Goal: Task Accomplishment & Management: Manage account settings

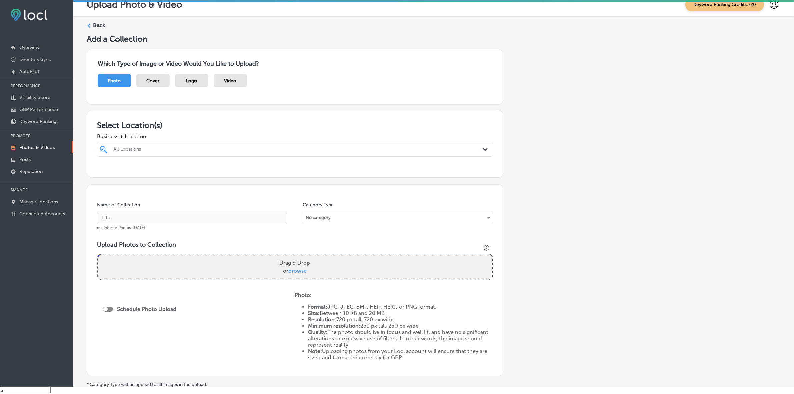
click at [254, 148] on div "All Locations" at bounding box center [298, 149] width 370 height 6
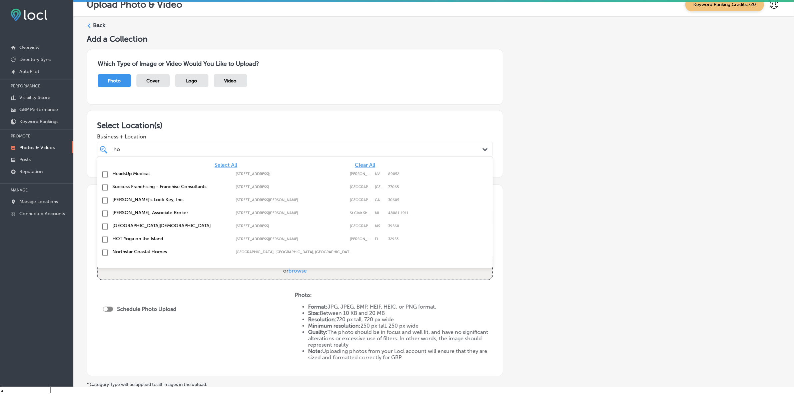
click at [142, 239] on label "HOT Yoga on the Island" at bounding box center [170, 239] width 117 height 6
type input "ho"
click at [622, 185] on div "Add a Collection Which Type of Image or Video Would You Like to Upload? Photo C…" at bounding box center [434, 225] width 694 height 383
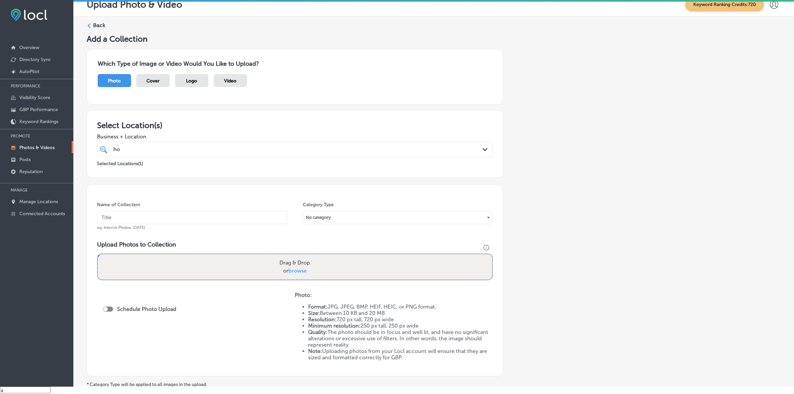
click at [206, 225] on div "Name of Collection eg. Interior Photos, [DATE]" at bounding box center [192, 215] width 190 height 29
click at [204, 221] on input "text" at bounding box center [192, 217] width 190 height 13
type input "H.O.T-Yoga-Island"
click at [163, 213] on input "H.O.T-Yoga-Island" at bounding box center [192, 217] width 190 height 13
click at [163, 214] on input "H.O.T-Yoga-Island" at bounding box center [192, 217] width 190 height 13
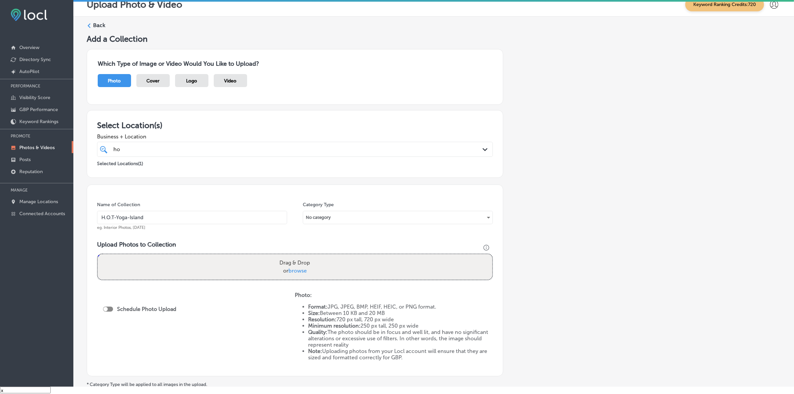
click at [163, 214] on input "H.O.T-Yoga-Island" at bounding box center [192, 217] width 190 height 13
click at [637, 192] on div "Add a Collection Which Type of Image or Video Would You Like to Upload? Photo C…" at bounding box center [434, 225] width 694 height 383
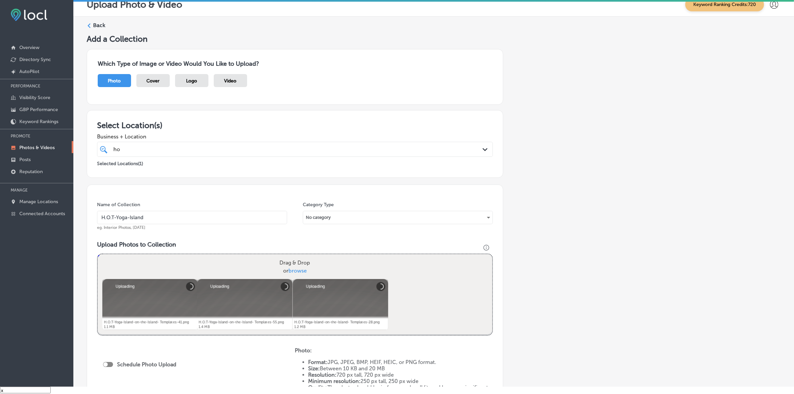
scroll to position [83, 0]
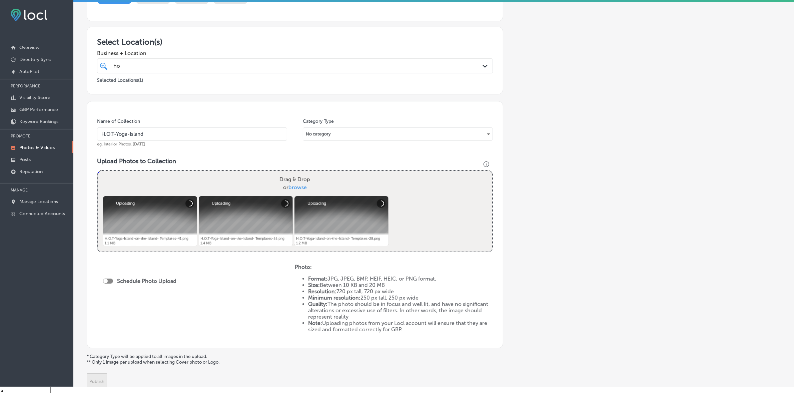
click at [109, 280] on div at bounding box center [108, 280] width 10 height 5
checkbox input "true"
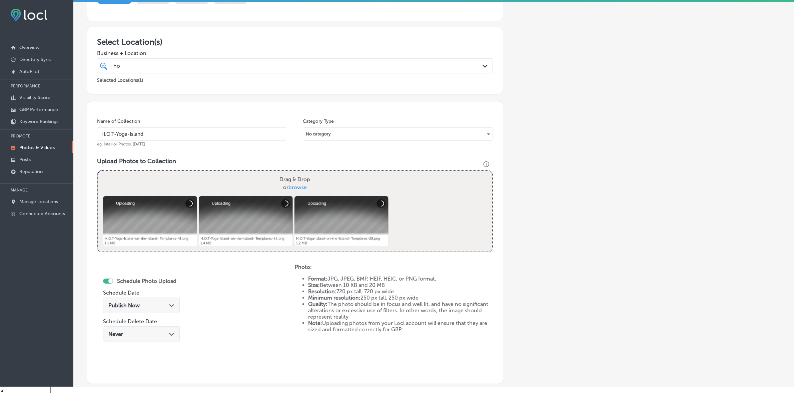
click at [157, 307] on div "Publish Now Path Created with Sketch." at bounding box center [141, 305] width 66 height 6
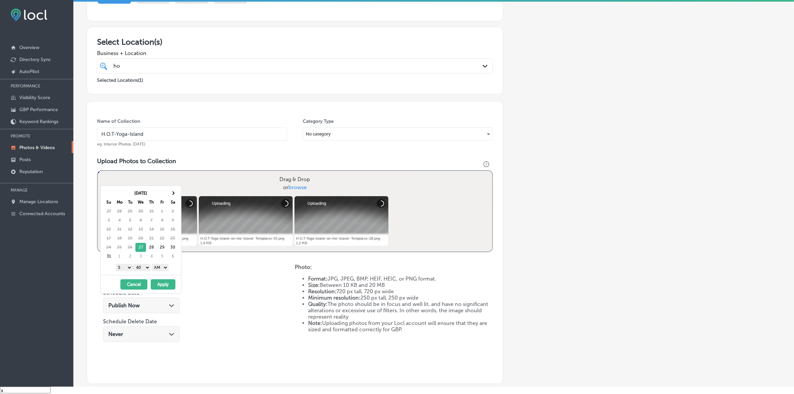
click at [173, 198] on th "Sa" at bounding box center [172, 202] width 11 height 9
click at [174, 195] on th at bounding box center [172, 193] width 11 height 9
click at [125, 269] on select "1 2 3 4 5 6 7 8 9 10 11 12" at bounding box center [124, 267] width 17 height 7
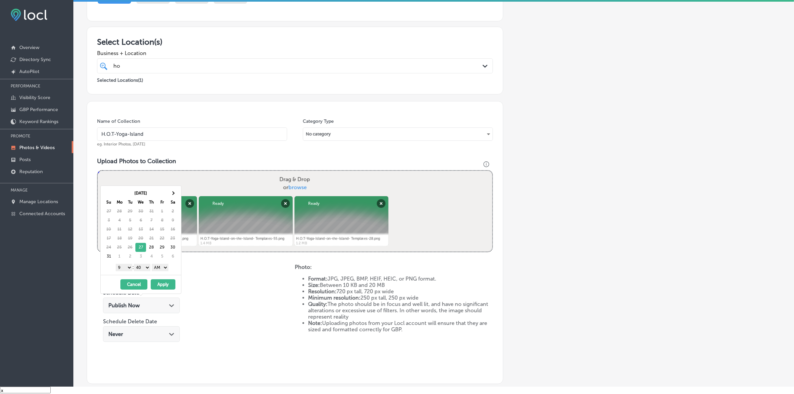
drag, startPoint x: 146, startPoint y: 267, endPoint x: 147, endPoint y: 270, distance: 3.4
click at [146, 267] on select "00 10 20 30 40 50" at bounding box center [142, 267] width 17 height 7
click at [158, 267] on select "AM PM" at bounding box center [160, 267] width 17 height 7
click at [174, 194] on th at bounding box center [172, 193] width 11 height 9
click at [160, 286] on button "Apply" at bounding box center [163, 284] width 25 height 10
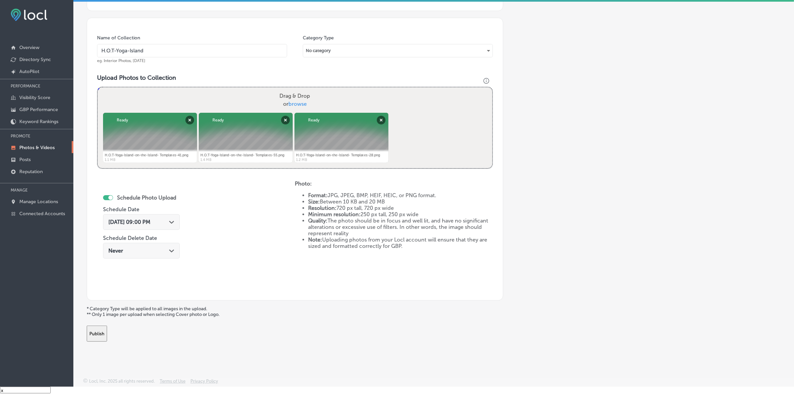
scroll to position [42, 0]
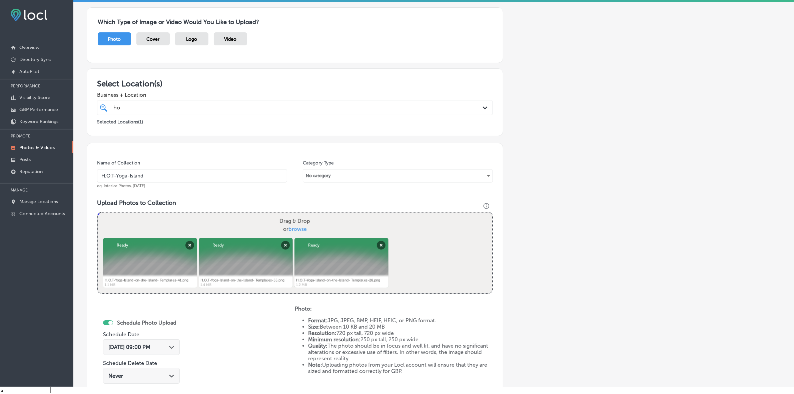
click at [200, 110] on div "ho ho" at bounding box center [277, 107] width 328 height 9
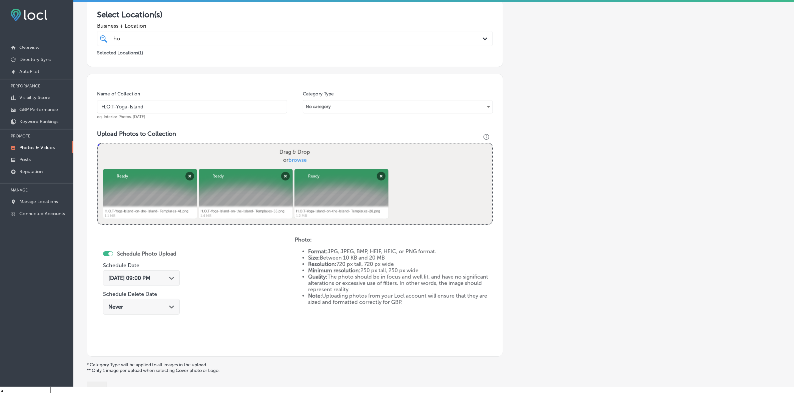
scroll to position [167, 0]
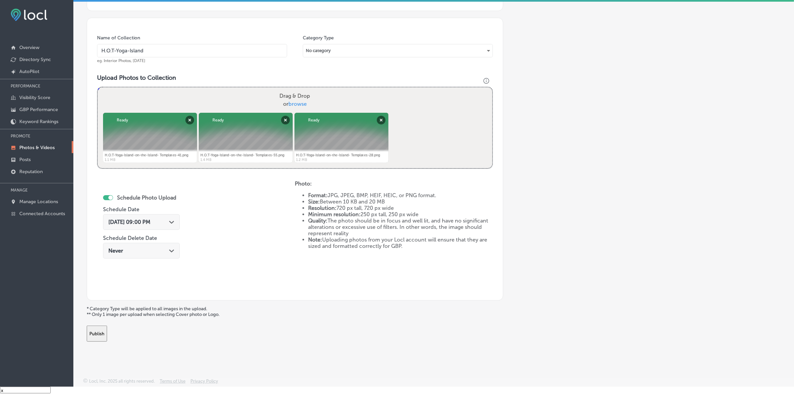
click at [107, 331] on button "Publish" at bounding box center [97, 333] width 20 height 16
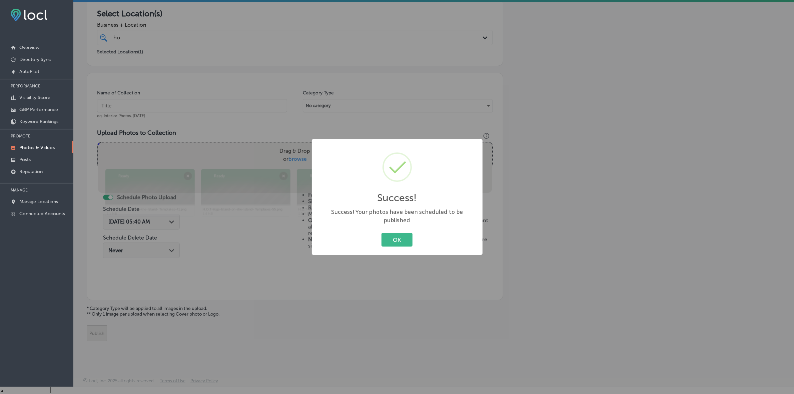
scroll to position [111, 0]
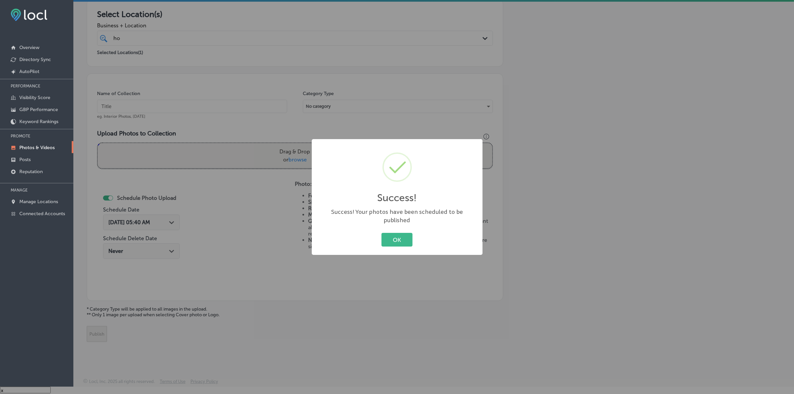
click at [381, 233] on button "OK" at bounding box center [396, 240] width 31 height 14
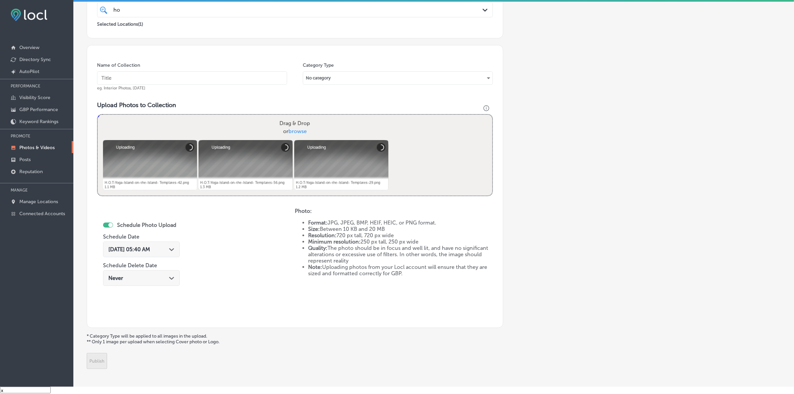
scroll to position [125, 0]
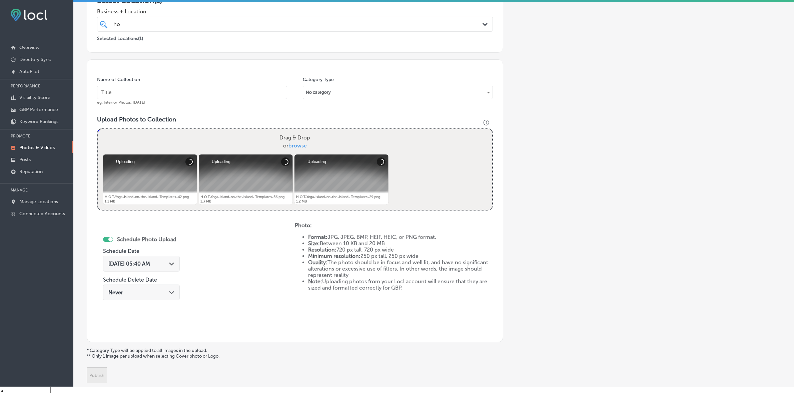
click at [194, 93] on input "text" at bounding box center [192, 92] width 190 height 13
paste input "H.O.T-Yoga-Island"
type input "H.O.T-Yoga-Island"
click at [174, 262] on icon "Path Created with Sketch." at bounding box center [171, 263] width 5 height 3
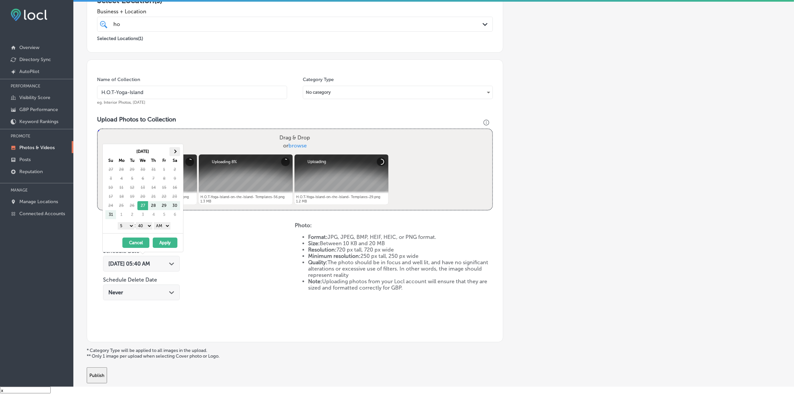
click at [177, 152] on th at bounding box center [174, 151] width 11 height 9
click at [128, 226] on select "1 2 3 4 5 6 7 8 9 10 11 12" at bounding box center [126, 225] width 17 height 7
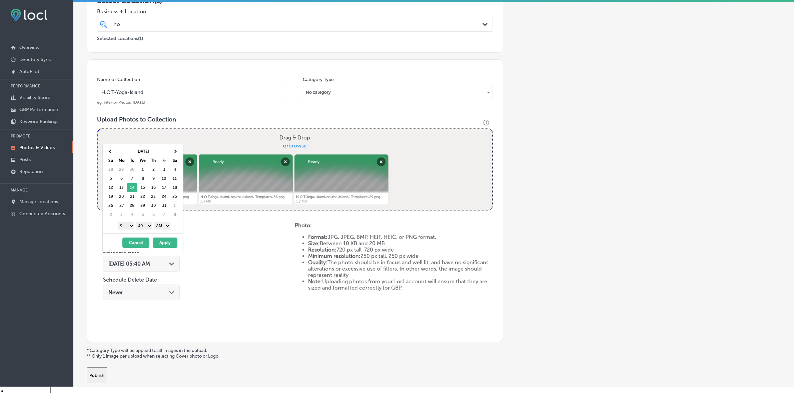
click at [150, 229] on select "00 10 20 30 40 50" at bounding box center [144, 225] width 17 height 7
click at [163, 227] on select "AM PM" at bounding box center [162, 225] width 17 height 7
click at [162, 246] on button "Apply" at bounding box center [165, 242] width 25 height 10
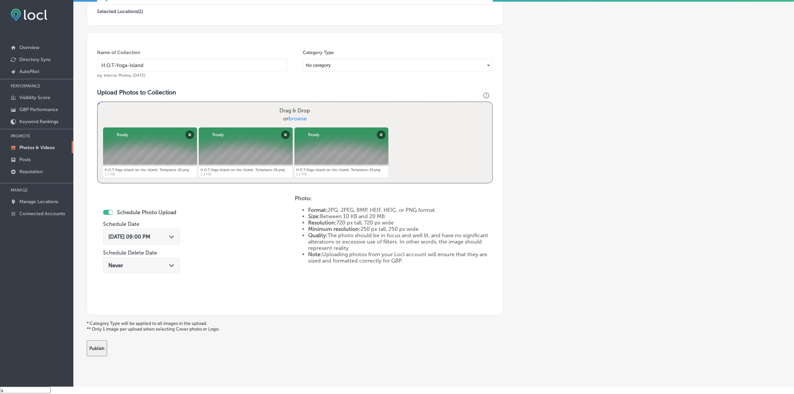
scroll to position [167, 0]
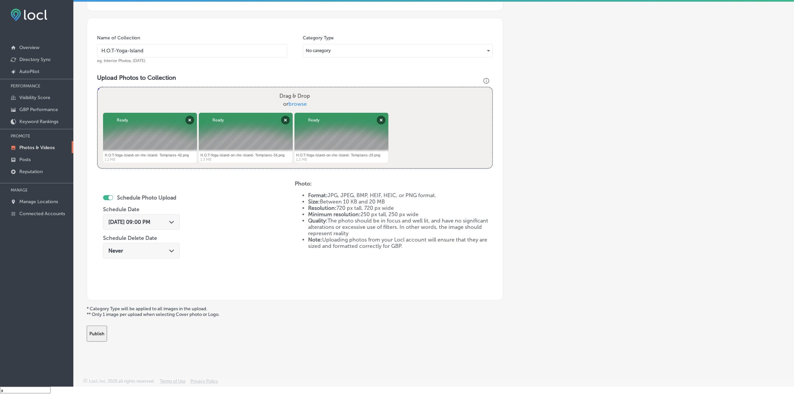
click at [107, 328] on button "Publish" at bounding box center [97, 333] width 20 height 16
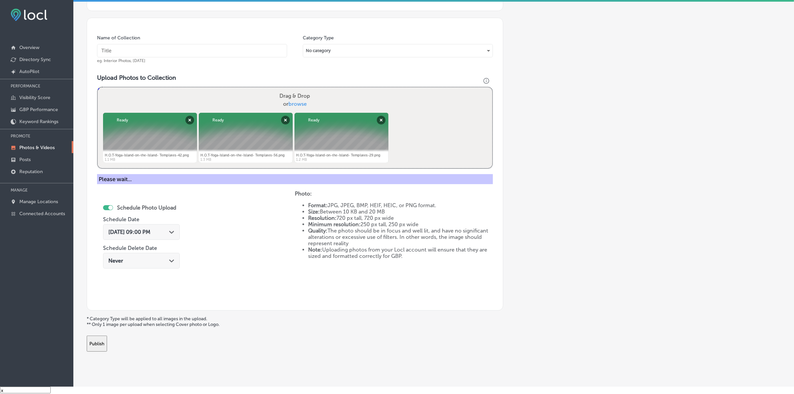
scroll to position [111, 0]
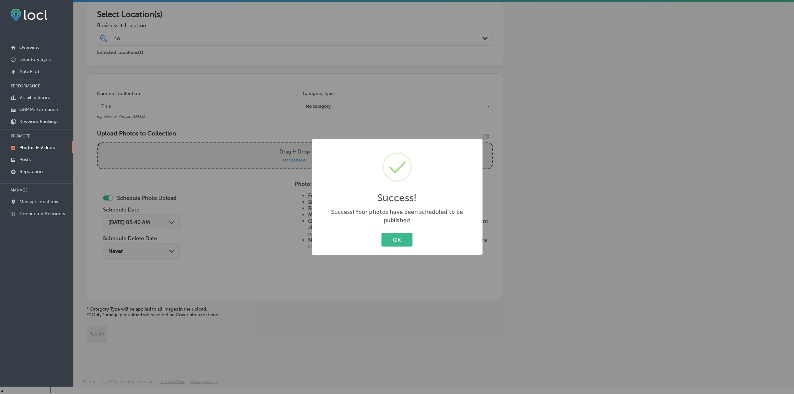
click at [381, 233] on button "OK" at bounding box center [396, 240] width 31 height 14
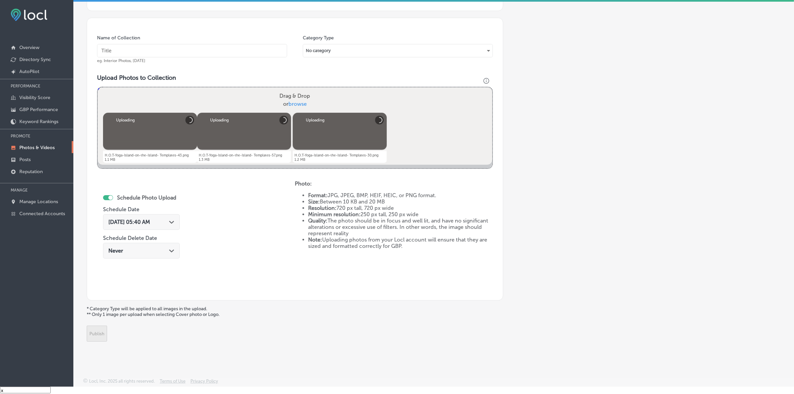
scroll to position [125, 0]
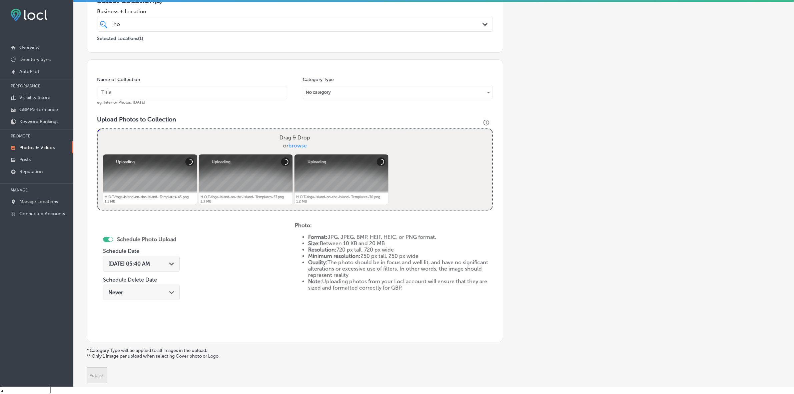
click at [189, 89] on input "text" at bounding box center [192, 92] width 190 height 13
paste input "H.O.T-Yoga-Island"
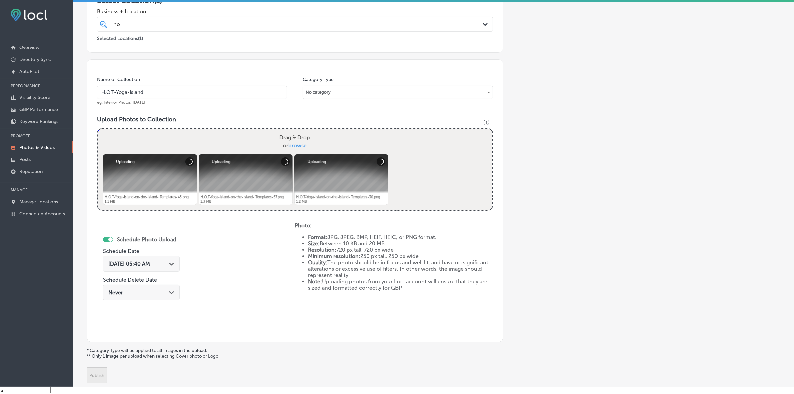
type input "H.O.T-Yoga-Island"
click at [177, 267] on div "[DATE] 05:40 AM Path Created with Sketch." at bounding box center [141, 264] width 77 height 16
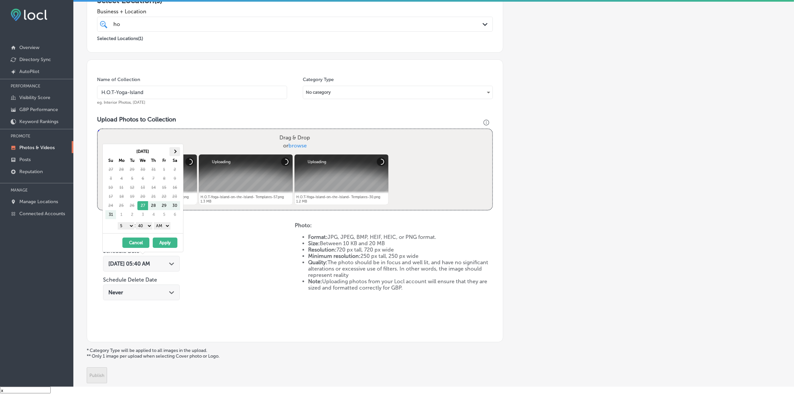
click at [178, 150] on th at bounding box center [174, 151] width 11 height 9
click at [127, 225] on select "1 2 3 4 5 6 7 8 9 10 11 12" at bounding box center [126, 225] width 17 height 7
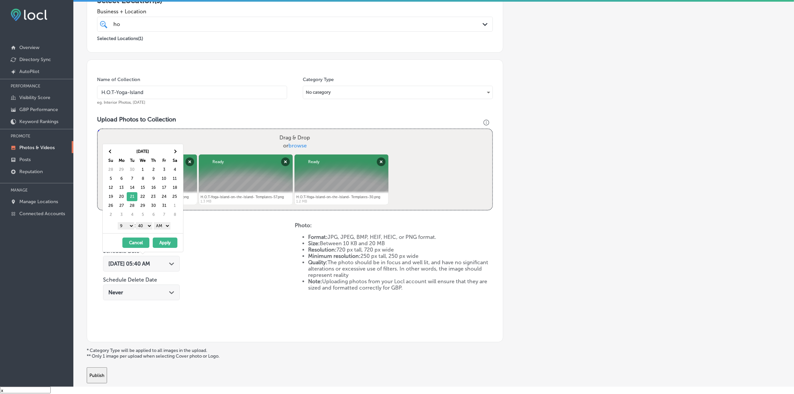
click at [149, 229] on select "00 10 20 30 40 50" at bounding box center [144, 225] width 17 height 7
drag, startPoint x: 149, startPoint y: 230, endPoint x: 164, endPoint y: 228, distance: 15.1
click at [164, 226] on select "AM PM" at bounding box center [162, 225] width 17 height 7
click at [160, 244] on button "Apply" at bounding box center [165, 242] width 25 height 10
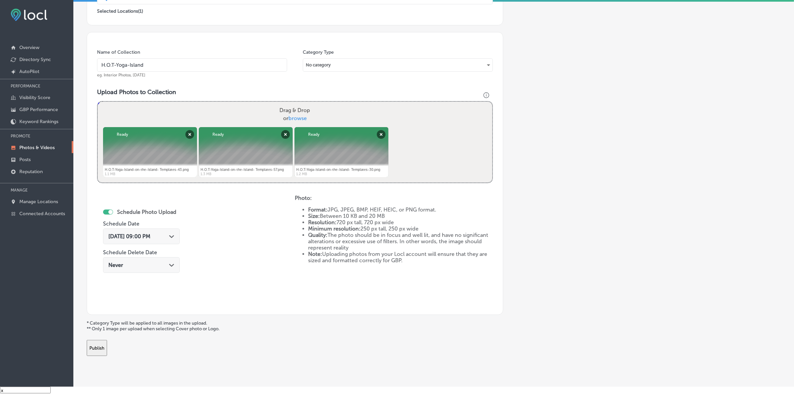
scroll to position [167, 0]
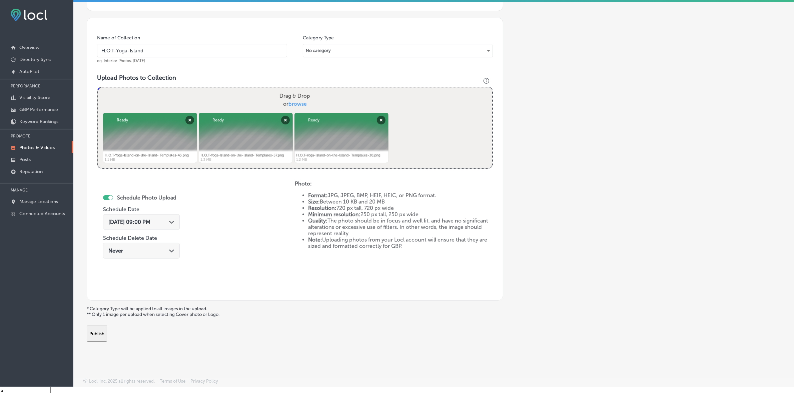
click at [107, 336] on button "Publish" at bounding box center [97, 333] width 20 height 16
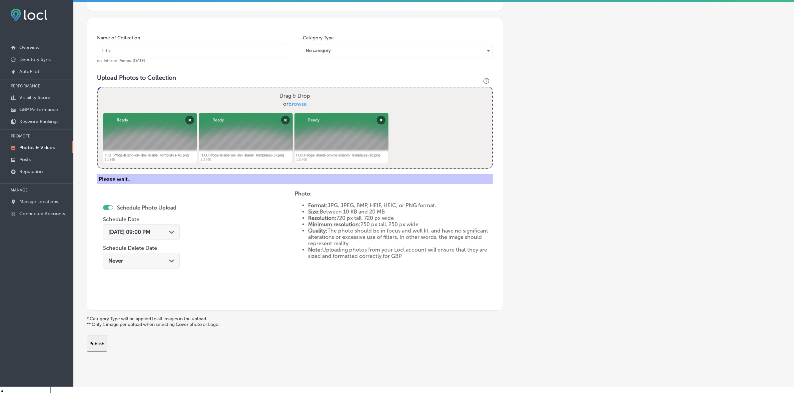
scroll to position [111, 0]
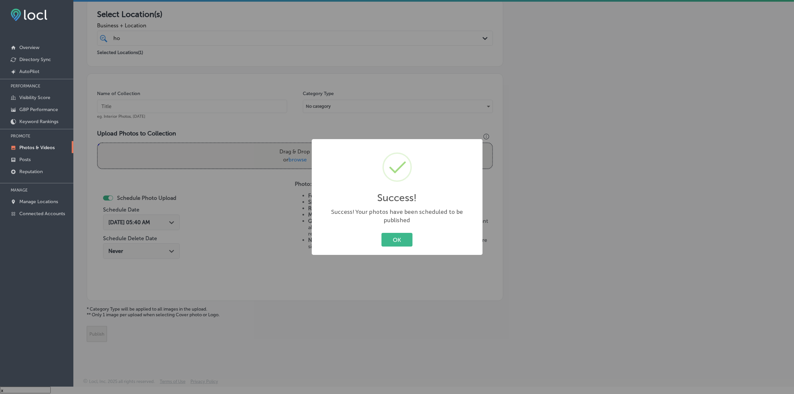
click at [381, 233] on button "OK" at bounding box center [396, 240] width 31 height 14
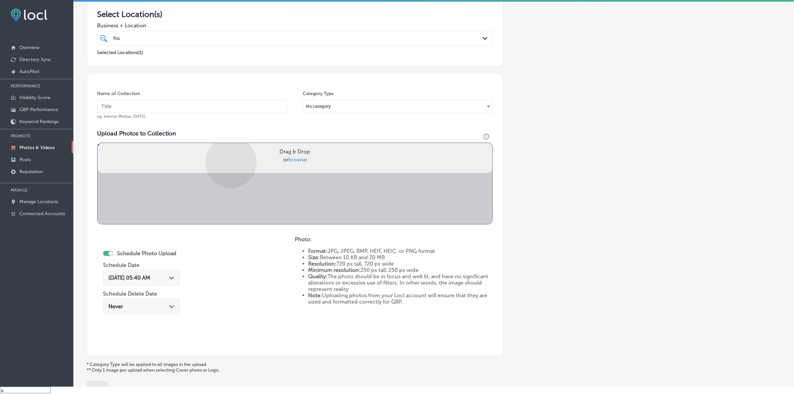
scroll to position [167, 0]
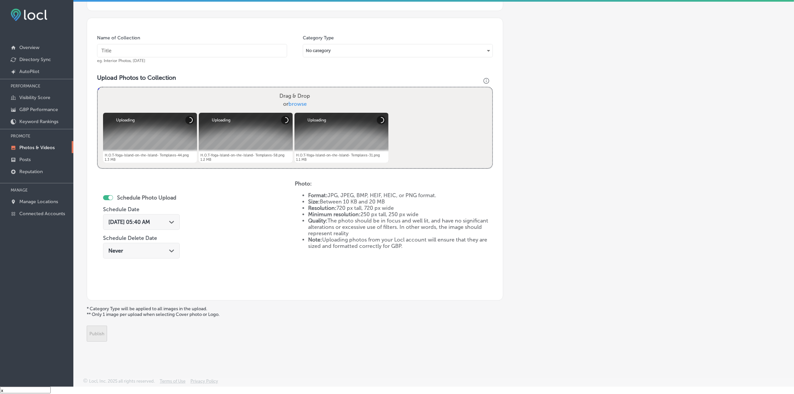
click at [222, 53] on input "text" at bounding box center [192, 50] width 190 height 13
paste input "H.O.T-Yoga-Island"
type input "H.O.T-Yoga-Island"
click at [179, 222] on div "[DATE] 05:40 AM Path Created with Sketch." at bounding box center [141, 222] width 77 height 16
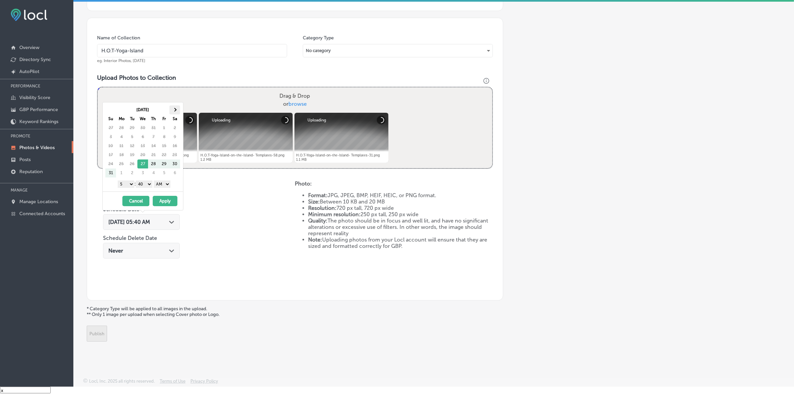
click at [172, 110] on th at bounding box center [174, 109] width 11 height 9
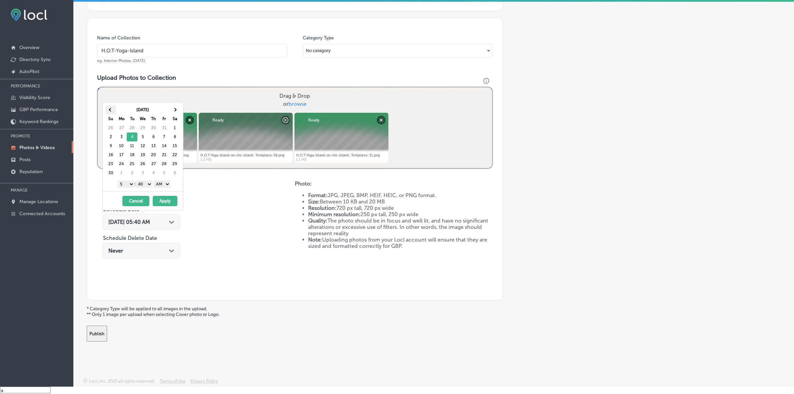
click at [107, 110] on th at bounding box center [110, 109] width 11 height 9
click at [128, 185] on select "1 2 3 4 5 6 7 8 9 10 11 12" at bounding box center [126, 183] width 17 height 7
click at [149, 187] on select "00 10 20 30 40 50" at bounding box center [144, 183] width 17 height 7
click at [168, 183] on select "AM PM" at bounding box center [162, 183] width 17 height 7
click at [164, 200] on button "Apply" at bounding box center [165, 201] width 25 height 10
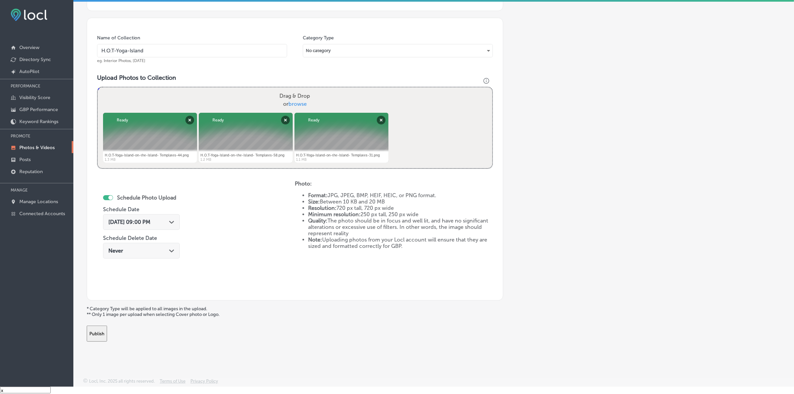
scroll to position [9, 0]
click at [107, 334] on button "Publish" at bounding box center [97, 333] width 20 height 16
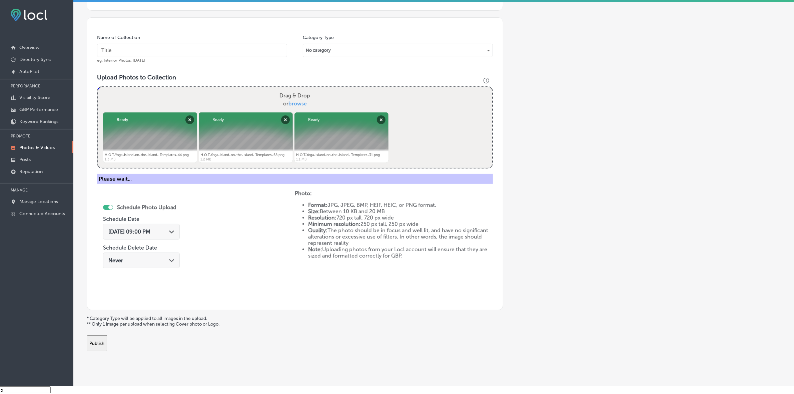
scroll to position [111, 0]
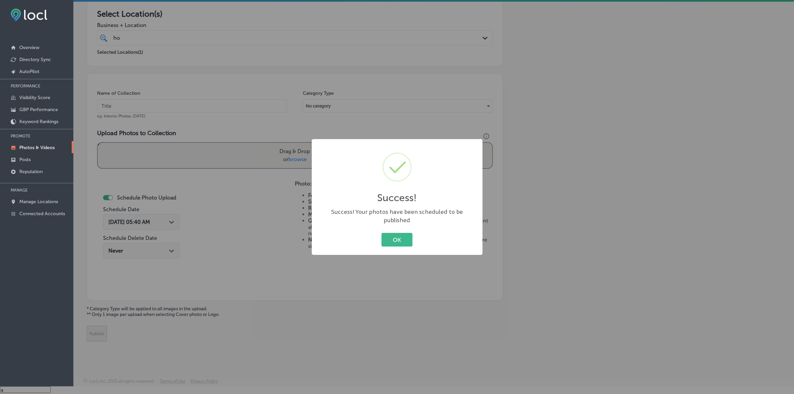
click at [381, 233] on button "OK" at bounding box center [396, 240] width 31 height 14
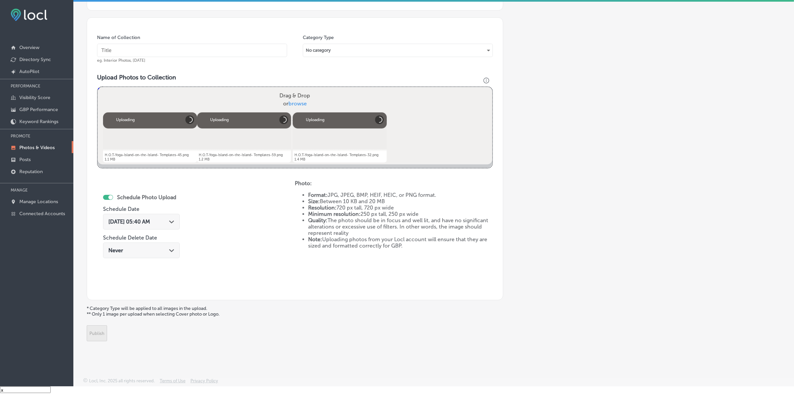
scroll to position [125, 0]
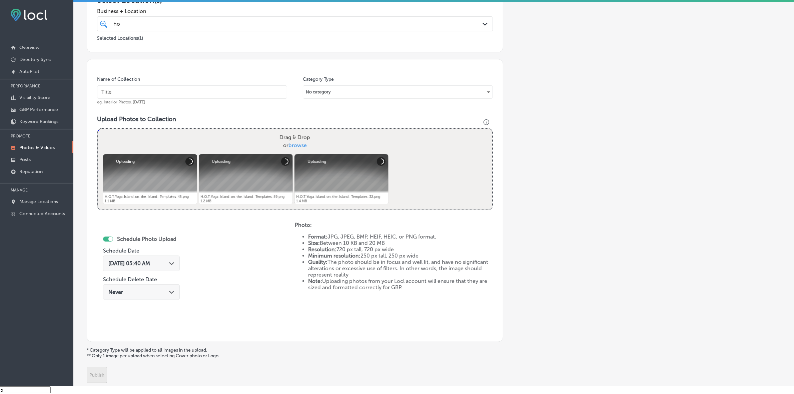
click at [219, 94] on input "text" at bounding box center [192, 91] width 190 height 13
paste input "H.O.T-Yoga-Island"
type input "H.O.T-Yoga-Island"
click at [172, 265] on div "Path Created with Sketch." at bounding box center [171, 262] width 5 height 5
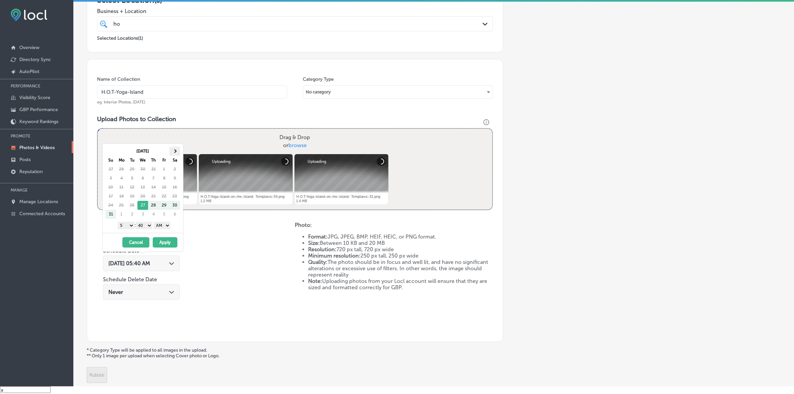
click at [176, 154] on th at bounding box center [174, 151] width 11 height 9
click at [129, 224] on select "1 2 3 4 5 6 7 8 9 10 11 12" at bounding box center [126, 225] width 17 height 7
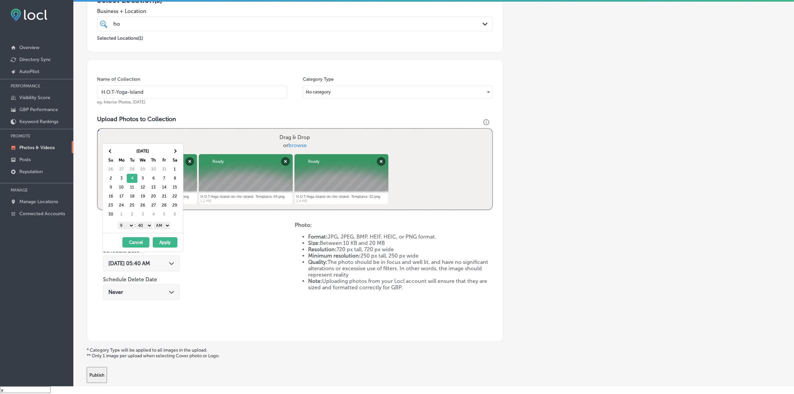
click at [144, 228] on select "00 10 20 30 40 50" at bounding box center [144, 225] width 17 height 7
click at [159, 224] on select "AM PM" at bounding box center [162, 225] width 17 height 7
click at [155, 222] on select "AM PM" at bounding box center [162, 225] width 17 height 7
click at [163, 229] on select "AM PM" at bounding box center [162, 225] width 17 height 7
click at [163, 244] on button "Apply" at bounding box center [165, 242] width 25 height 10
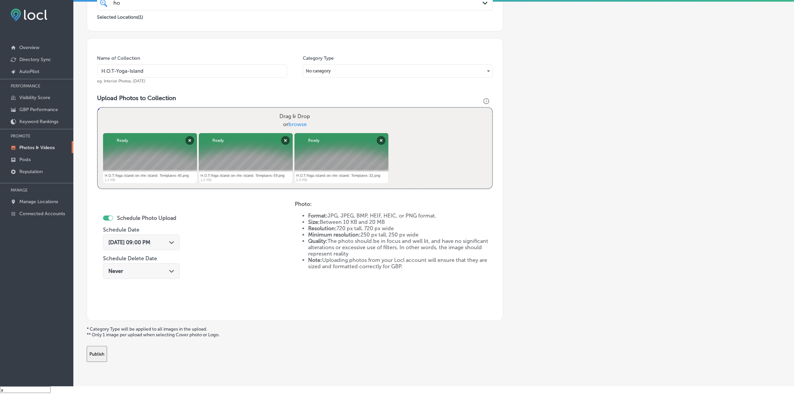
scroll to position [167, 0]
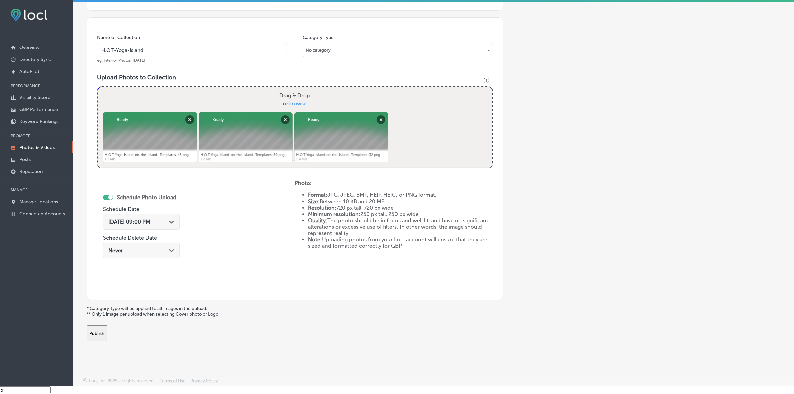
click at [107, 333] on button "Publish" at bounding box center [97, 333] width 20 height 16
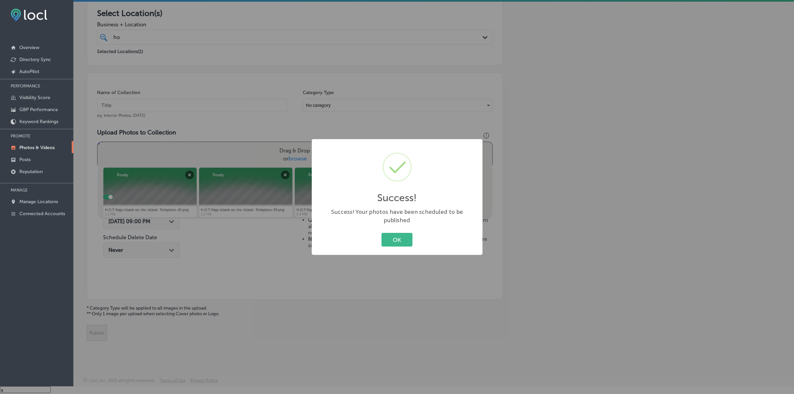
scroll to position [111, 0]
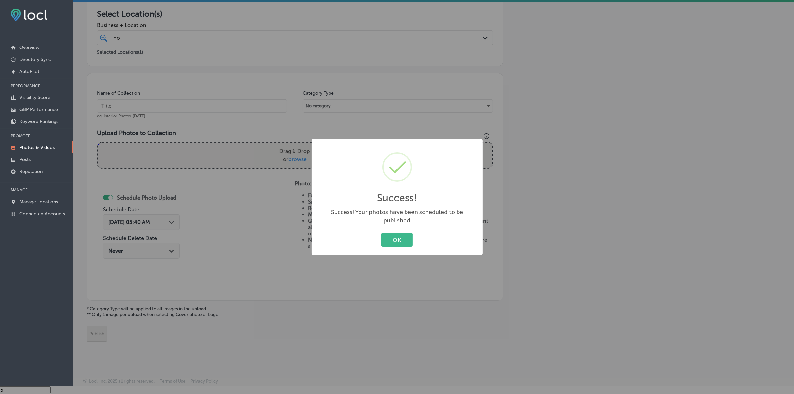
click at [381, 233] on button "OK" at bounding box center [396, 240] width 31 height 14
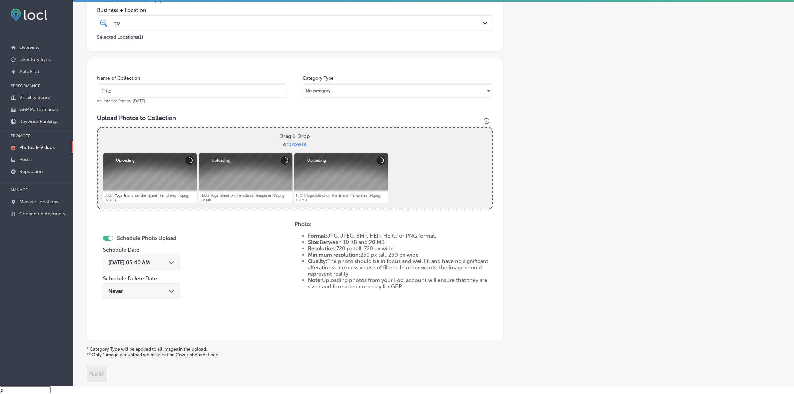
scroll to position [125, 0]
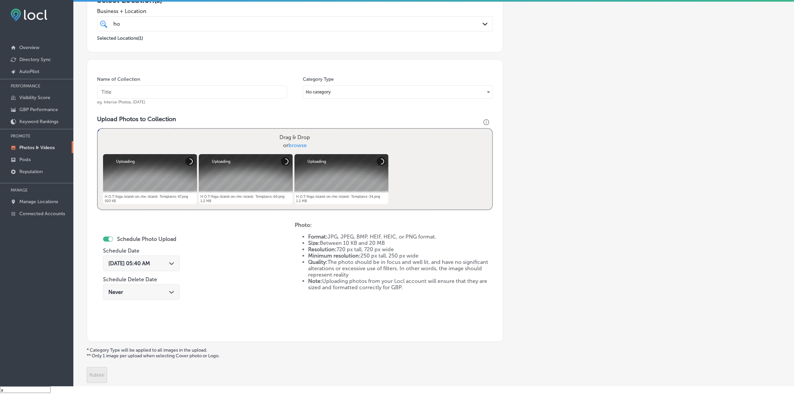
click at [203, 94] on input "text" at bounding box center [192, 91] width 190 height 13
paste input "H.O.T-Yoga-Island"
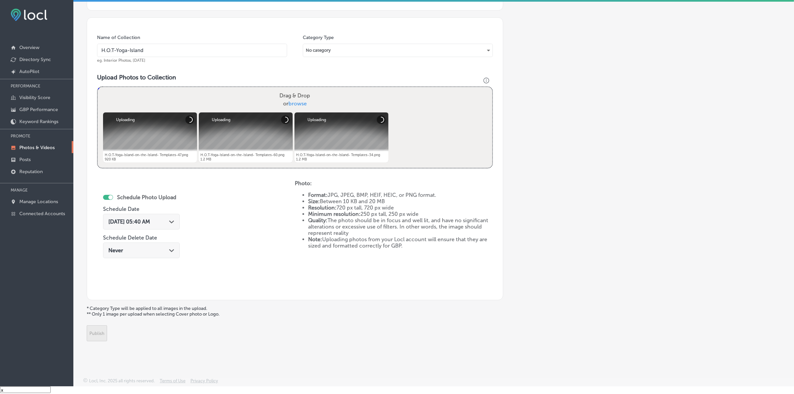
type input "H.O.T-Yoga-Island"
click at [176, 224] on div "[DATE] 05:40 AM Path Created with Sketch." at bounding box center [141, 222] width 77 height 16
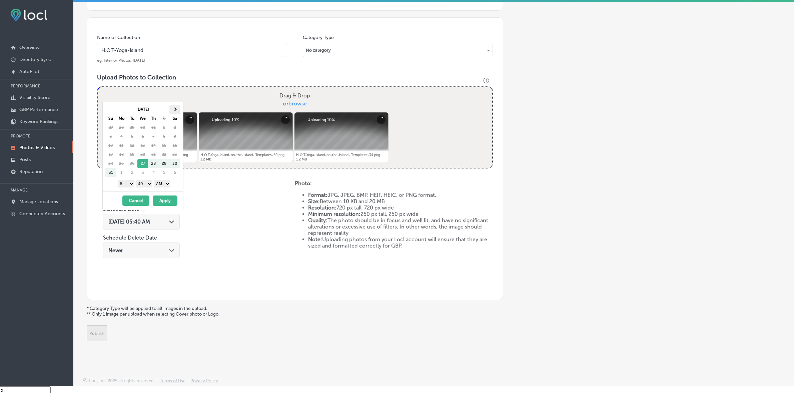
click at [174, 106] on th at bounding box center [174, 109] width 11 height 9
click at [176, 111] on th at bounding box center [174, 109] width 11 height 9
drag, startPoint x: 129, startPoint y: 182, endPoint x: 129, endPoint y: 186, distance: 3.7
click at [129, 182] on select "1 2 3 4 5 6 7 8 9 10 11 12" at bounding box center [126, 183] width 17 height 7
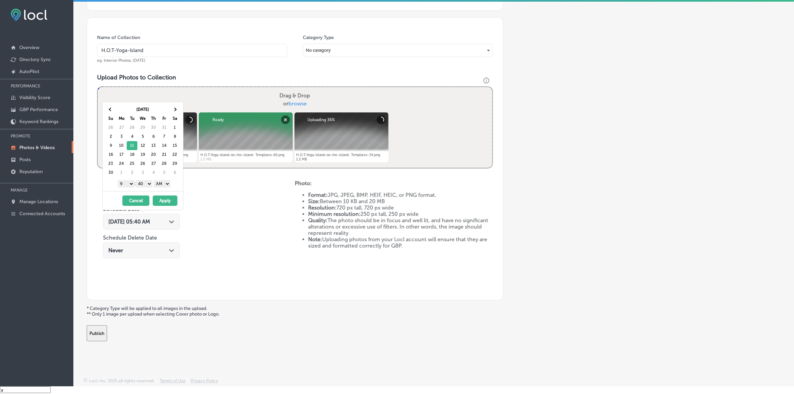
click at [146, 184] on select "00 10 20 30 40 50" at bounding box center [144, 183] width 17 height 7
click at [159, 184] on select "AM PM" at bounding box center [162, 183] width 17 height 7
click at [163, 201] on button "Apply" at bounding box center [165, 200] width 25 height 10
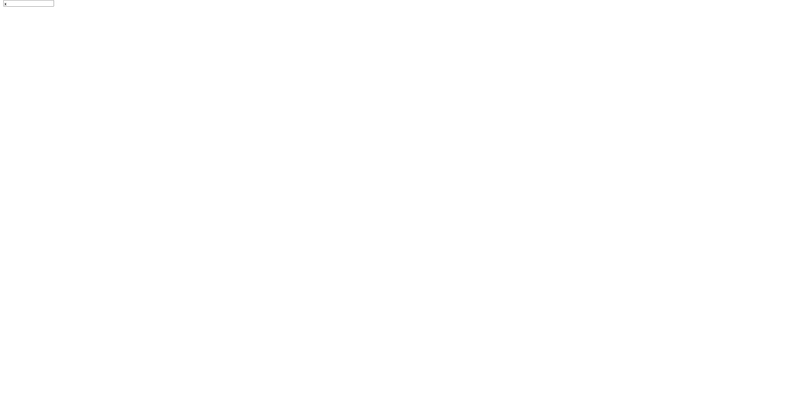
scroll to position [0, 0]
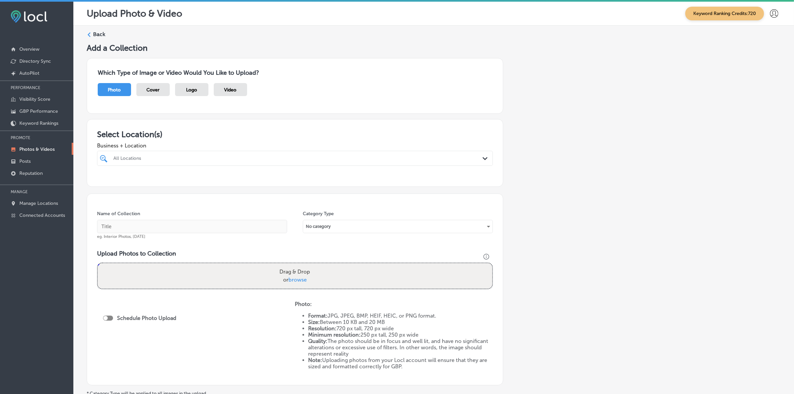
click at [314, 159] on div "All Locations" at bounding box center [298, 158] width 370 height 6
click at [284, 189] on div "HOT Yoga on the Island 87 E Merritt Ave, Merritt Island, FL, 32953 87 E Merritt…" at bounding box center [295, 183] width 396 height 13
type input "hot"
click at [559, 188] on div "Add a Collection Which Type of Image or Video Would You Like to Upload? Photo C…" at bounding box center [434, 234] width 694 height 383
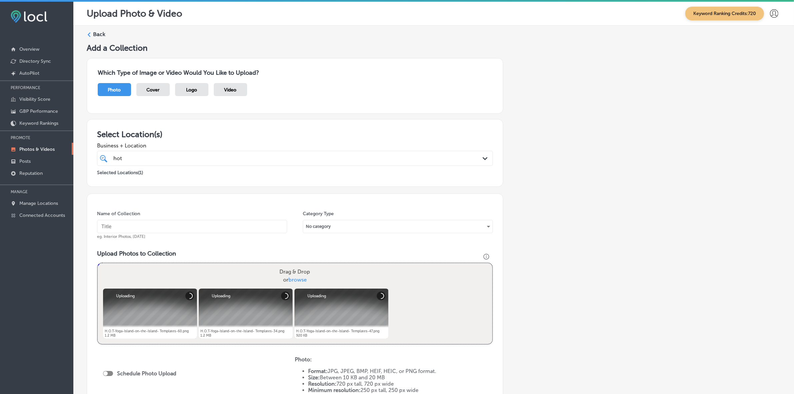
click at [172, 228] on input "text" at bounding box center [192, 226] width 190 height 13
paste input "H.O.T-Yoga-Island"
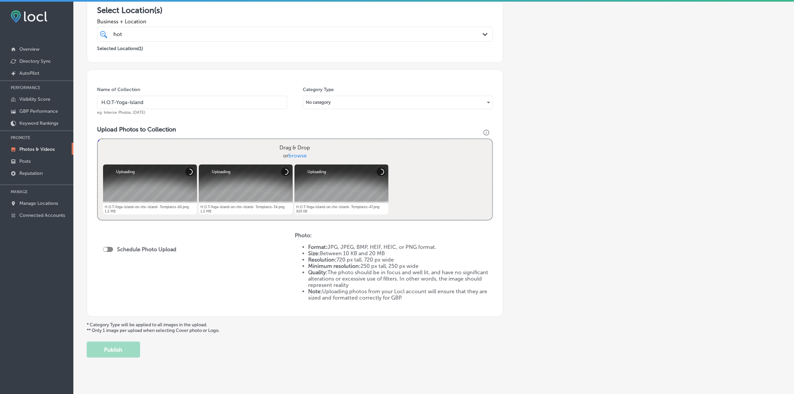
scroll to position [125, 0]
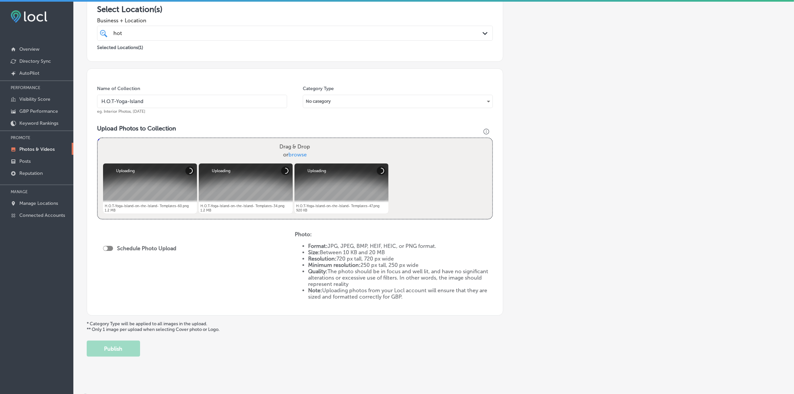
click at [112, 248] on div at bounding box center [108, 248] width 10 height 5
type input "H.O.T-Yoga-Island"
checkbox input "true"
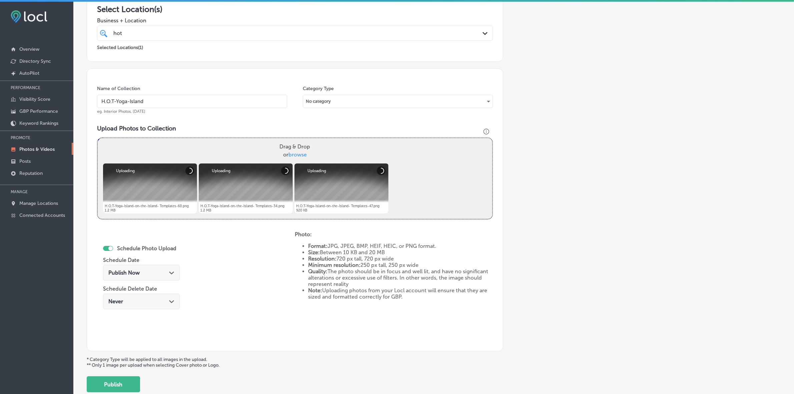
click at [135, 267] on div "Publish Now Path Created with Sketch." at bounding box center [141, 273] width 77 height 16
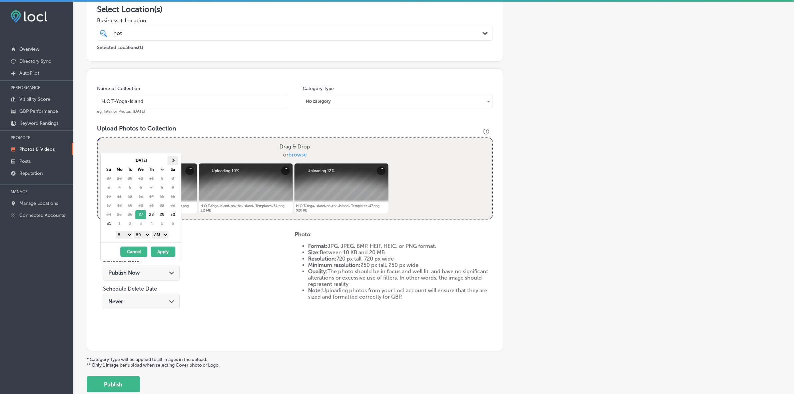
click at [173, 159] on th at bounding box center [172, 160] width 11 height 9
click at [127, 234] on select "1 2 3 4 5 6 7 8 9 10 11 12" at bounding box center [124, 234] width 17 height 7
click at [145, 235] on select "00 10 20 30 40 50" at bounding box center [142, 234] width 17 height 7
click at [162, 235] on select "AM PM" at bounding box center [160, 234] width 17 height 7
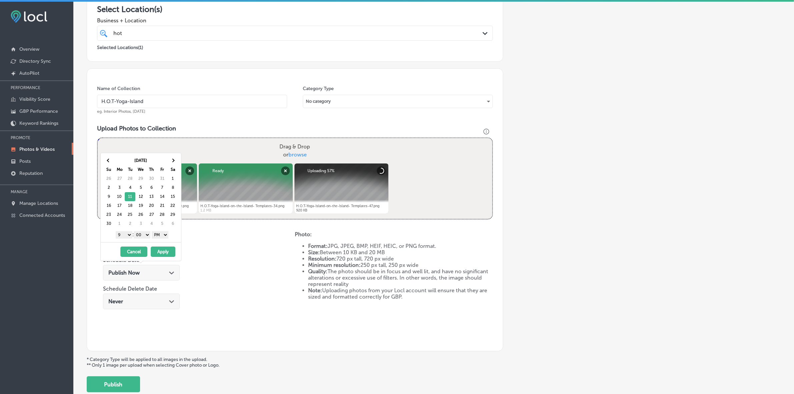
click at [159, 252] on button "Apply" at bounding box center [163, 251] width 25 height 10
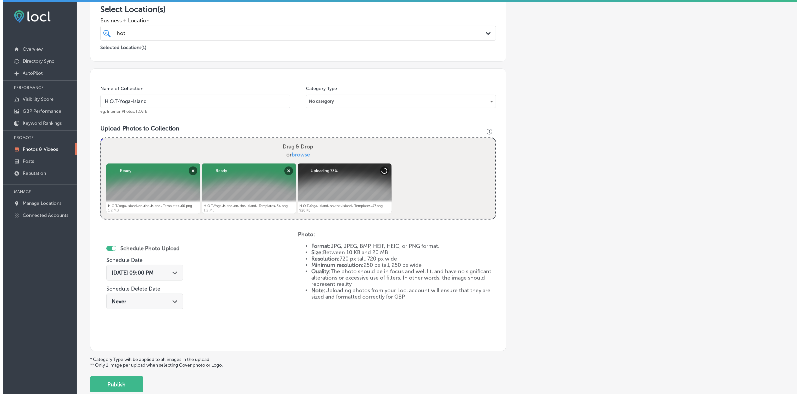
scroll to position [167, 0]
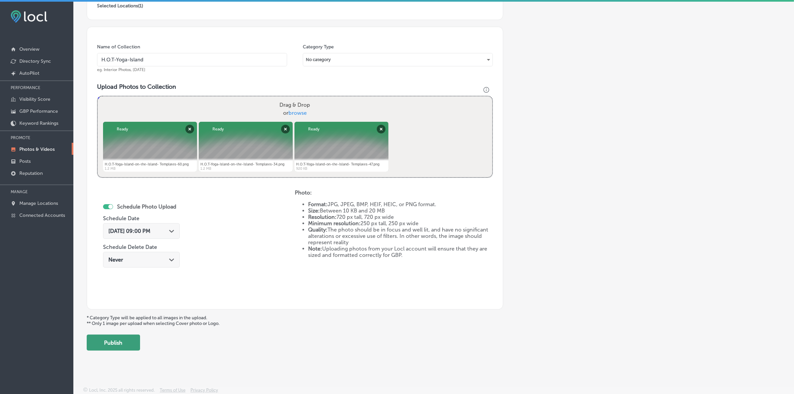
click at [126, 342] on button "Publish" at bounding box center [113, 342] width 53 height 16
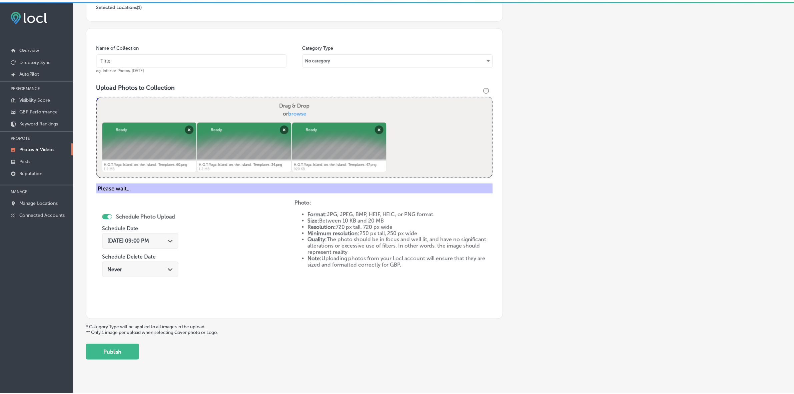
scroll to position [111, 0]
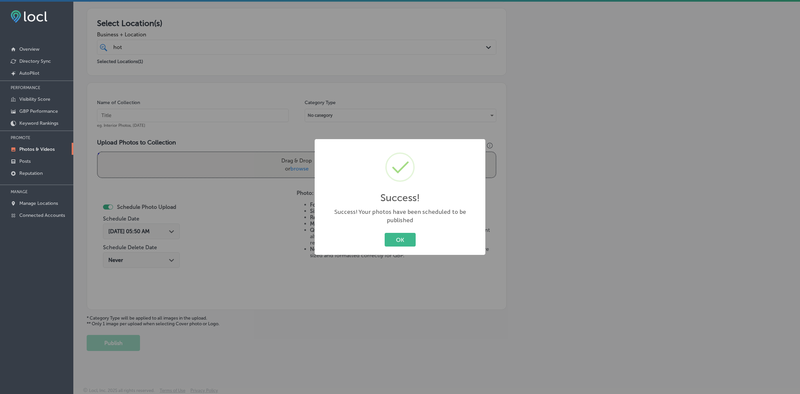
click at [385, 233] on button "OK" at bounding box center [400, 240] width 31 height 14
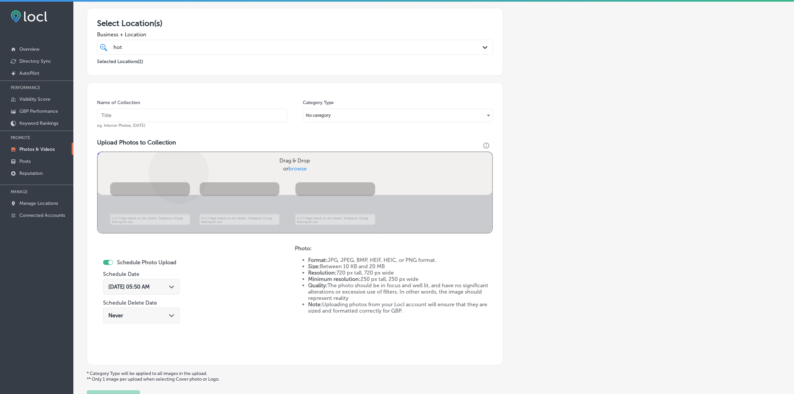
scroll to position [167, 0]
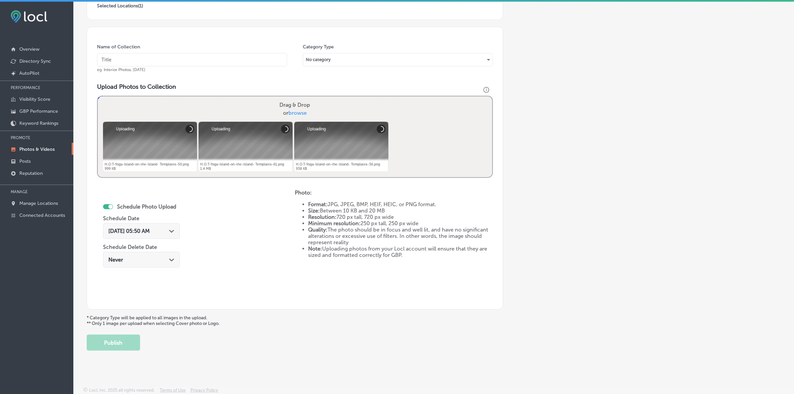
click at [225, 65] on input "text" at bounding box center [192, 59] width 190 height 13
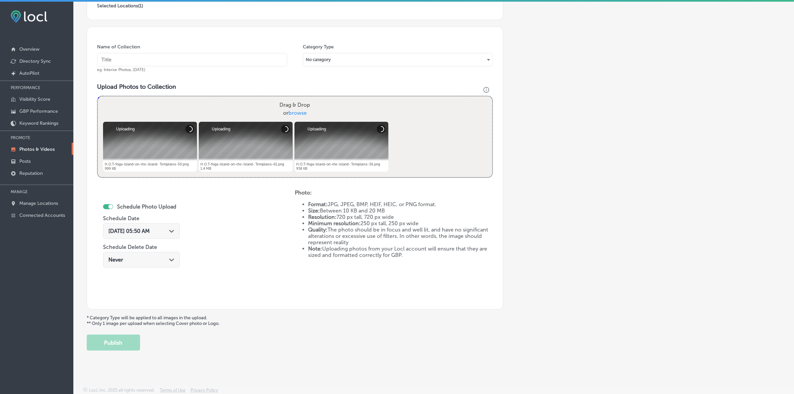
paste input "H.O.T-Yoga-Island"
type input "H.O.T-Yoga-Island"
drag, startPoint x: 175, startPoint y: 229, endPoint x: 174, endPoint y: 188, distance: 41.0
click at [174, 229] on div "Path Created with Sketch." at bounding box center [171, 230] width 5 height 5
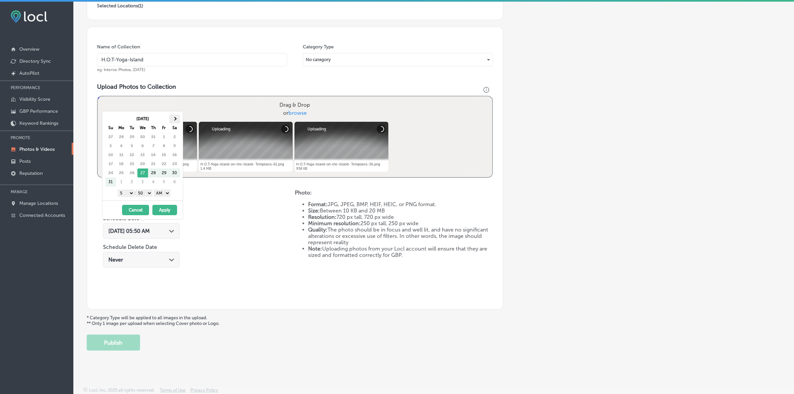
click at [177, 118] on th at bounding box center [174, 118] width 11 height 9
click at [125, 192] on select "1 2 3 4 5 6 7 8 9 10 11 12" at bounding box center [126, 192] width 17 height 7
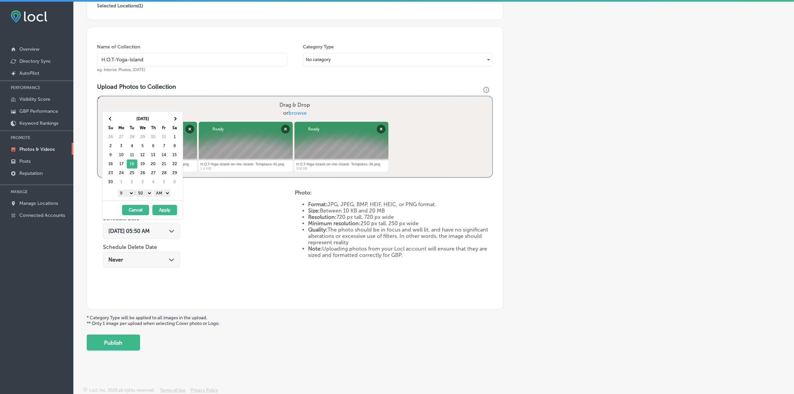
click at [148, 195] on select "00 10 20 30 40 50" at bounding box center [144, 192] width 17 height 7
click at [167, 195] on select "AM PM" at bounding box center [162, 192] width 17 height 7
click at [164, 213] on button "Apply" at bounding box center [164, 210] width 25 height 10
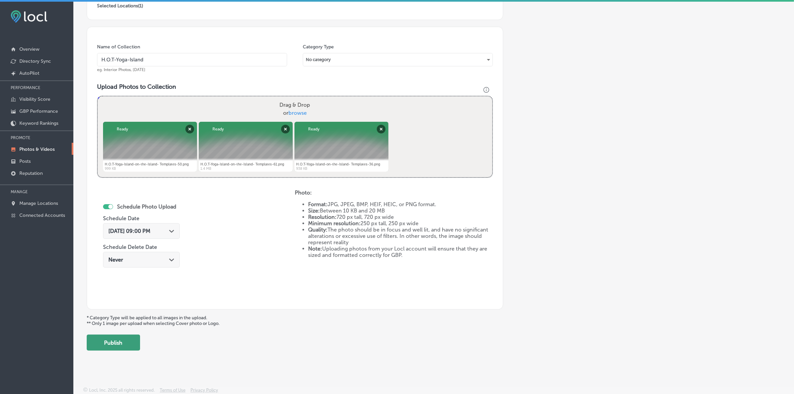
click at [137, 344] on button "Publish" at bounding box center [113, 342] width 53 height 16
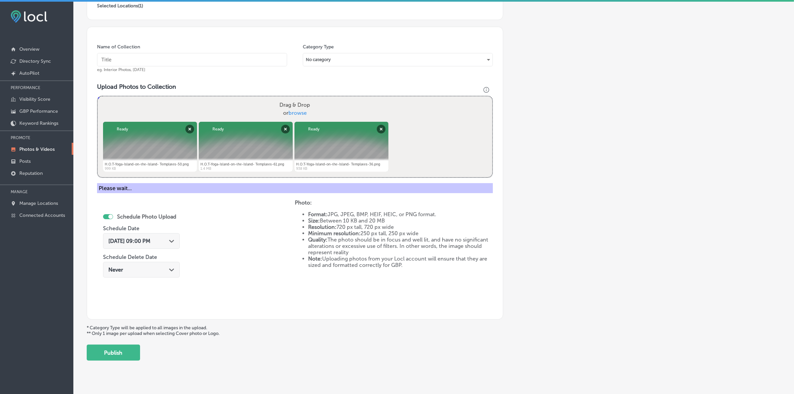
scroll to position [111, 0]
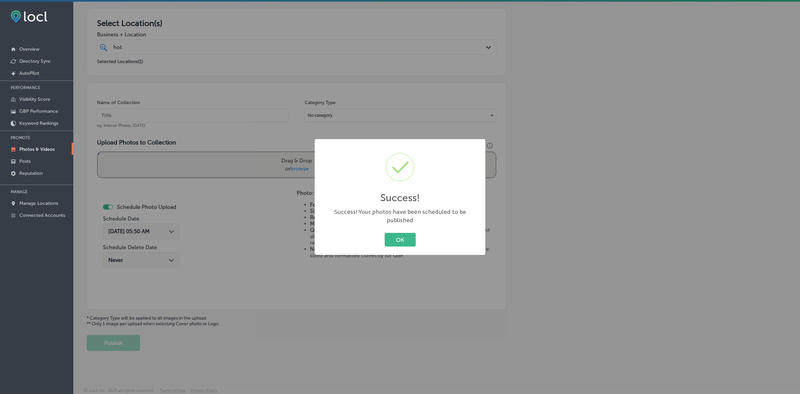
click at [385, 233] on button "OK" at bounding box center [400, 240] width 31 height 14
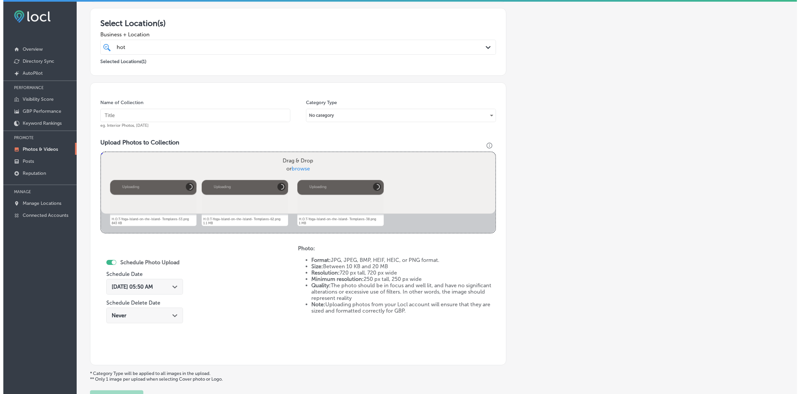
scroll to position [167, 0]
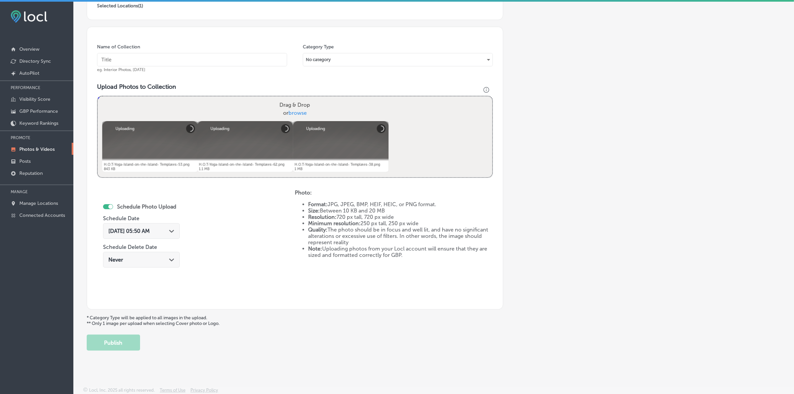
click at [264, 58] on input "text" at bounding box center [192, 59] width 190 height 13
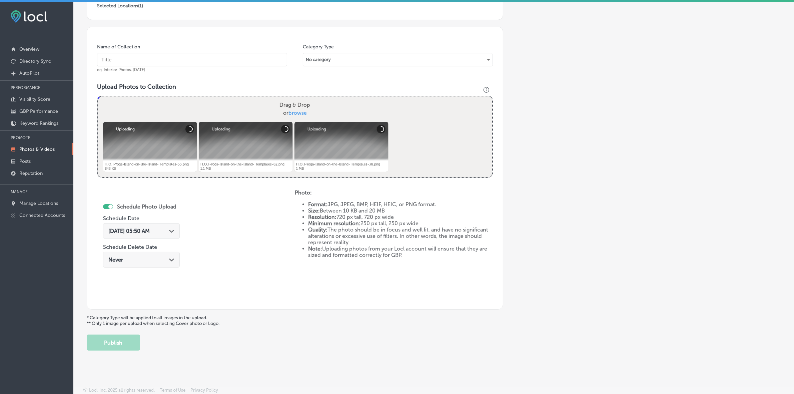
paste input "H.O.T-Yoga-Island"
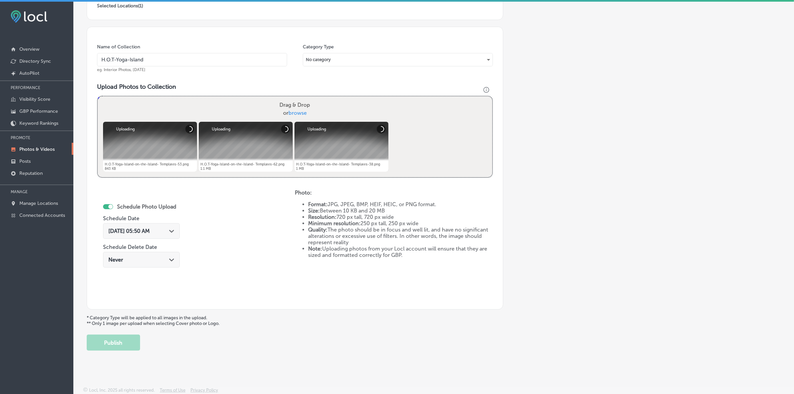
type input "H.O.T-Yoga-Island"
click at [174, 231] on icon "Path Created with Sketch." at bounding box center [171, 231] width 5 height 3
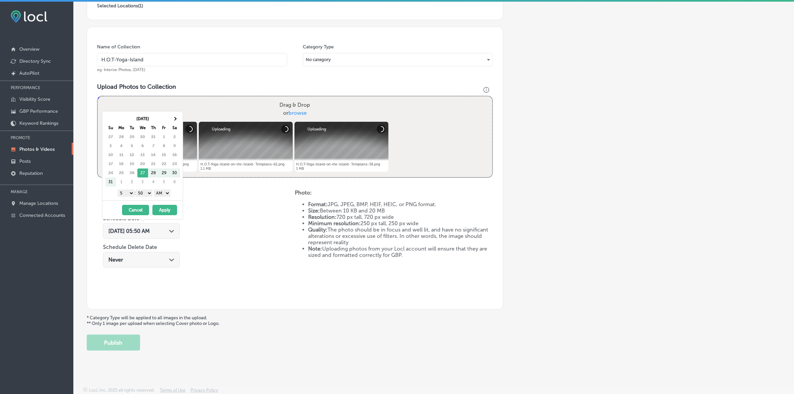
click at [177, 111] on div "Aug 2025 Su Mo Tu We Th Fr Sa 27 28 29 30 31 1 2 3 4 5 6 7 8 9 10 11 12 13 14 1…" at bounding box center [142, 165] width 81 height 108
click at [176, 119] on span at bounding box center [175, 119] width 4 height 4
click at [128, 195] on select "1 2 3 4 5 6 7 8 9 10 11 12" at bounding box center [126, 192] width 17 height 7
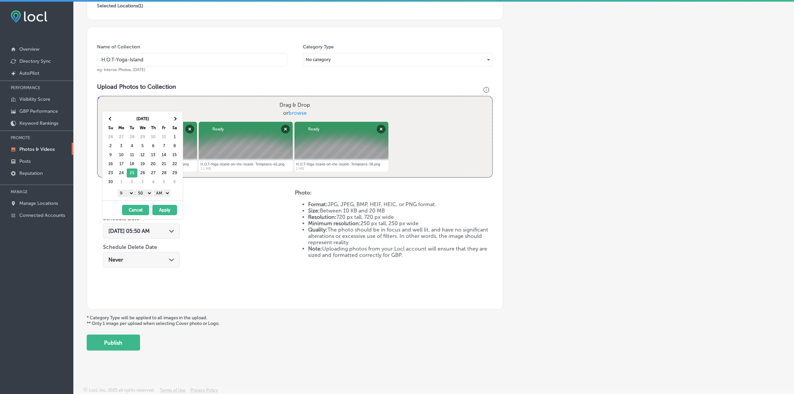
drag, startPoint x: 143, startPoint y: 192, endPoint x: 145, endPoint y: 197, distance: 4.6
click at [143, 192] on select "00 10 20 30 40 50" at bounding box center [144, 192] width 17 height 7
click at [162, 197] on select "AM PM" at bounding box center [162, 192] width 17 height 7
click at [164, 209] on button "Apply" at bounding box center [164, 210] width 25 height 10
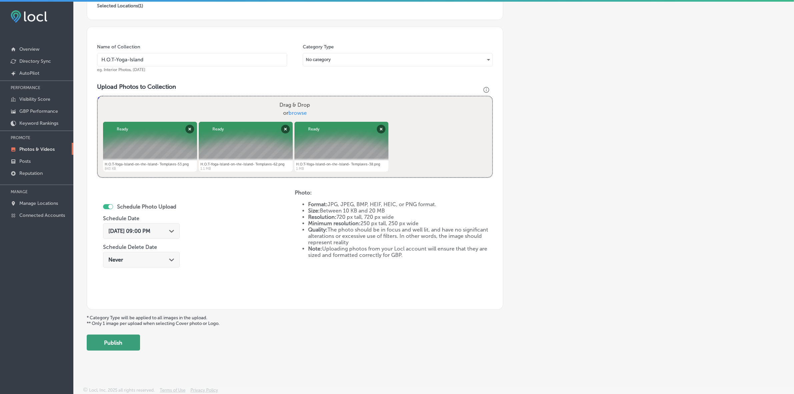
click at [127, 334] on button "Publish" at bounding box center [113, 342] width 53 height 16
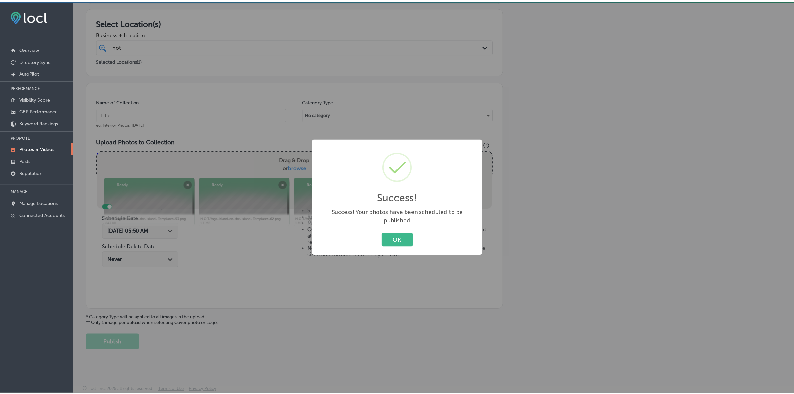
scroll to position [111, 0]
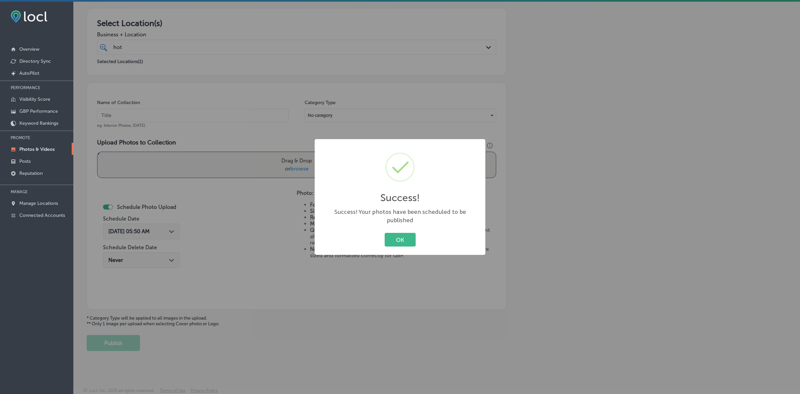
click at [385, 233] on button "OK" at bounding box center [400, 240] width 31 height 14
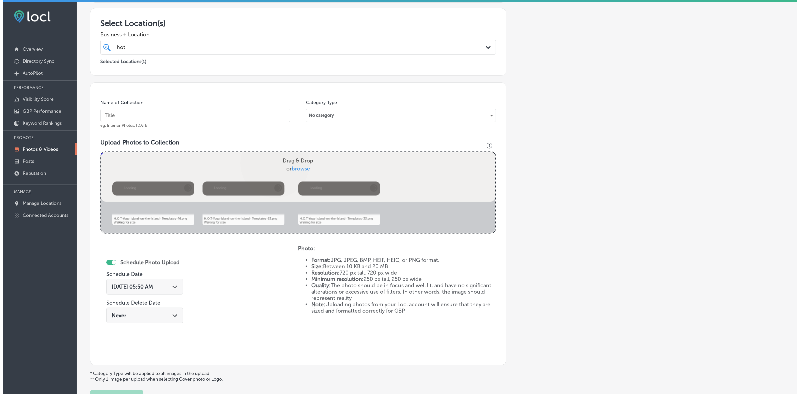
scroll to position [167, 0]
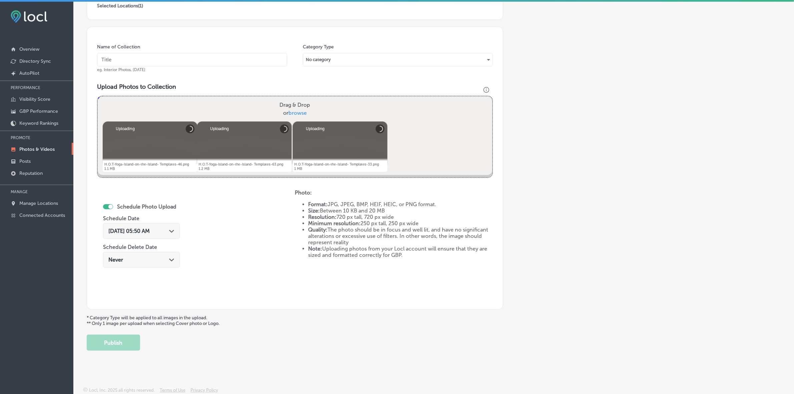
click at [267, 60] on input "text" at bounding box center [192, 59] width 190 height 13
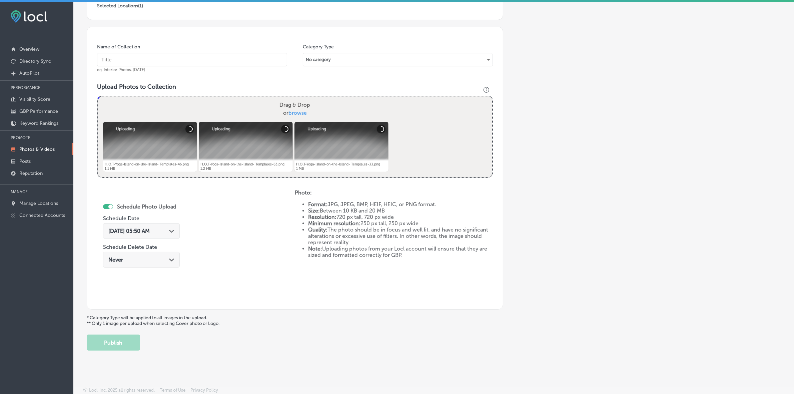
paste input "H.O.T-Yoga-Island"
type input "H.O.T-Yoga-Island"
click at [172, 230] on icon "Path Created with Sketch." at bounding box center [171, 231] width 5 height 3
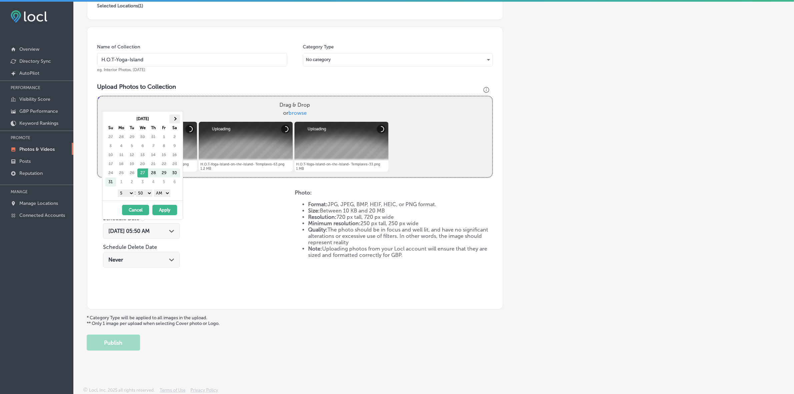
click at [173, 117] on th at bounding box center [174, 118] width 11 height 9
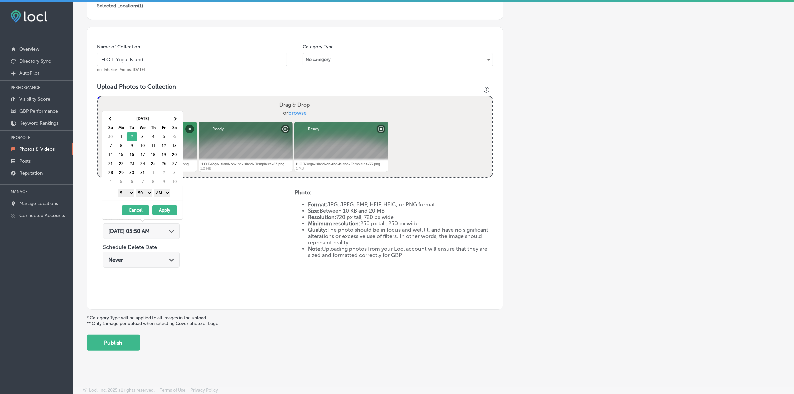
click at [125, 194] on select "1 2 3 4 5 6 7 8 9 10 11 12" at bounding box center [126, 192] width 17 height 7
click at [128, 195] on select "1 2 3 4 5 6 7 8 9 10 11 12" at bounding box center [126, 192] width 17 height 7
click at [145, 194] on select "00 10 20 30 40 50" at bounding box center [144, 192] width 17 height 7
click at [161, 194] on select "AM PM" at bounding box center [162, 192] width 17 height 7
click at [163, 210] on button "Apply" at bounding box center [164, 210] width 25 height 10
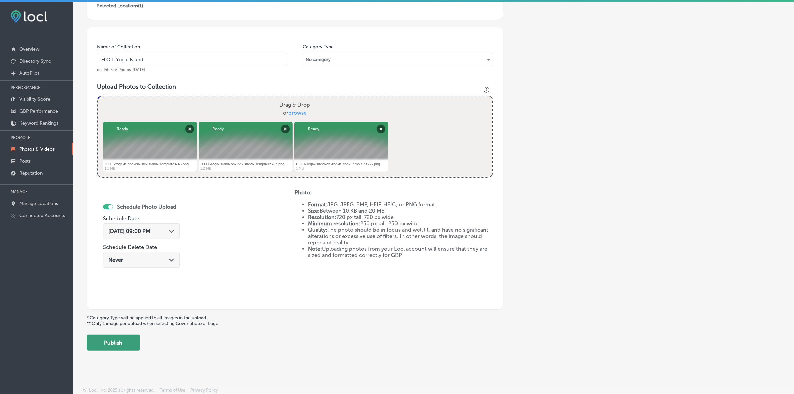
click at [136, 339] on button "Publish" at bounding box center [113, 342] width 53 height 16
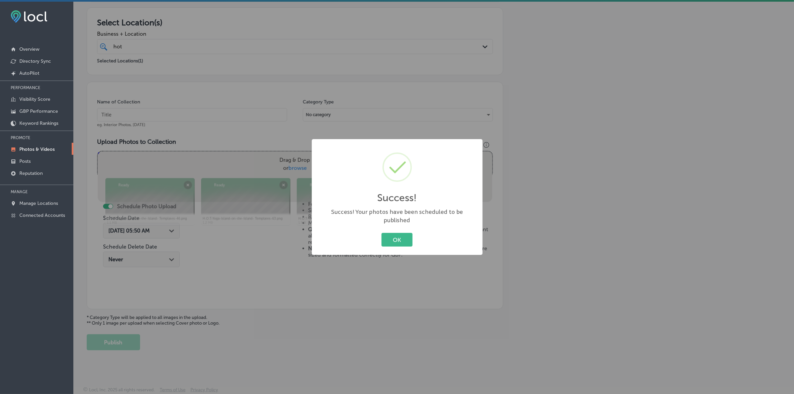
scroll to position [111, 0]
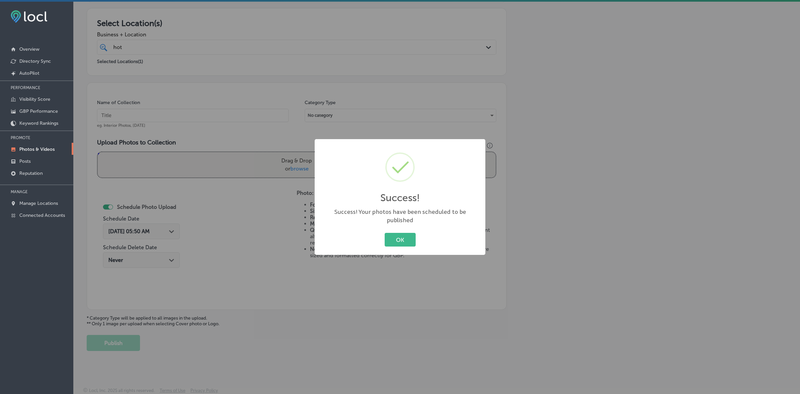
click at [385, 233] on button "OK" at bounding box center [400, 240] width 31 height 14
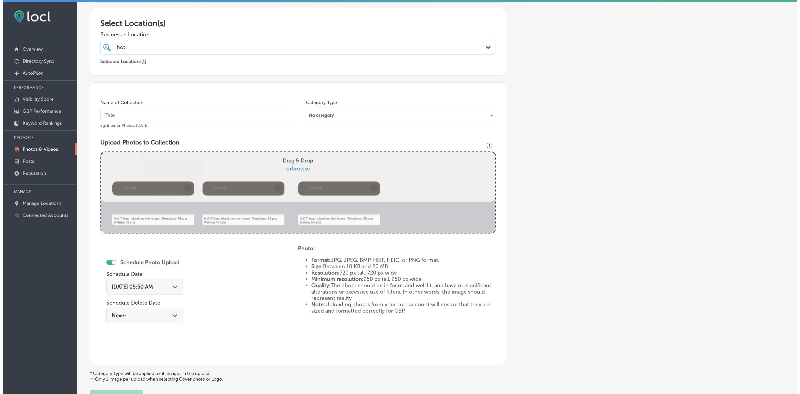
scroll to position [167, 0]
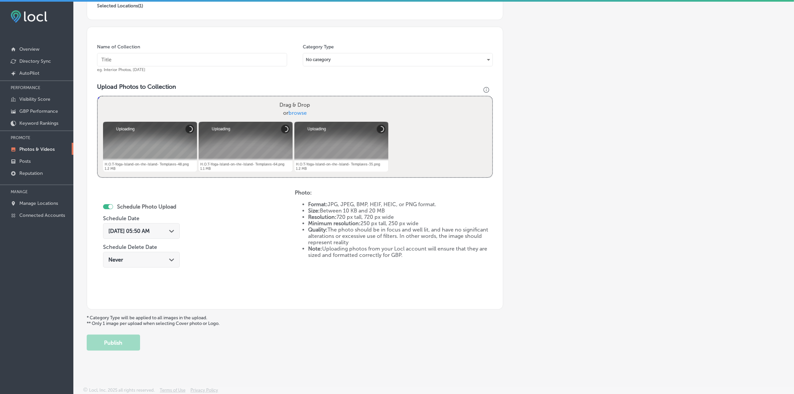
click at [214, 64] on input "text" at bounding box center [192, 59] width 190 height 13
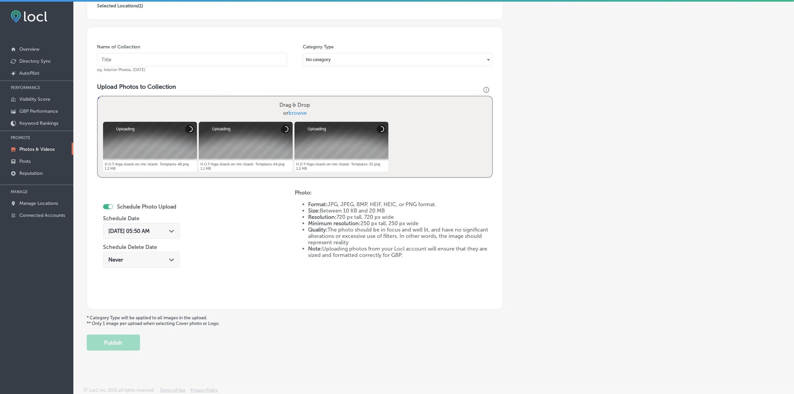
paste input "H.O.T-Yoga-Island"
type input "H.O.T-Yoga-Island"
click at [170, 224] on div "Aug 27, 2025 05:50 AM Path Created with Sketch." at bounding box center [141, 231] width 77 height 16
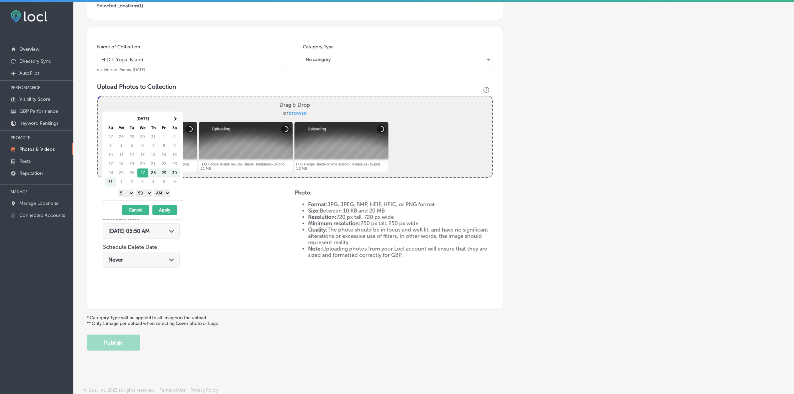
click at [170, 231] on div "Aug 27, 2025 05:50 AM Path Created with Sketch." at bounding box center [141, 231] width 66 height 6
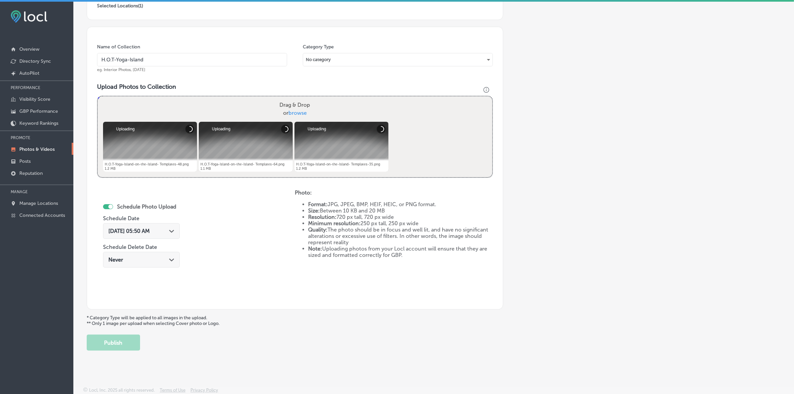
click at [167, 230] on div "Aug 27, 2025 05:50 AM Path Created with Sketch." at bounding box center [141, 231] width 66 height 6
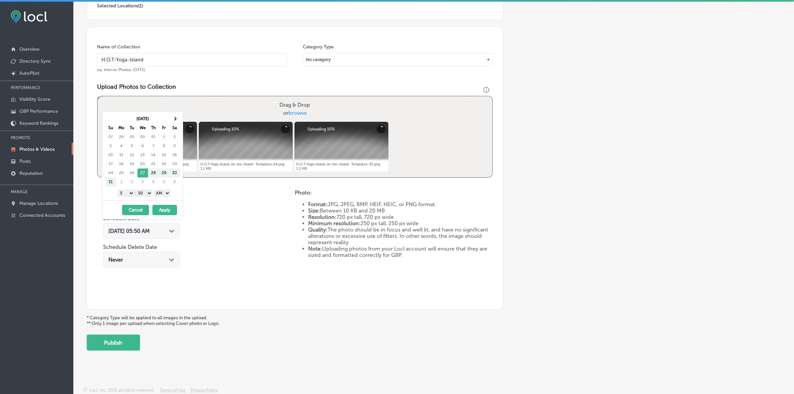
click at [180, 119] on div "Aug 2025 Su Mo Tu We Th Fr Sa 27 28 29 30 31 1 2 3 4 5 6 7 8 9 10 11 12 13 14 1…" at bounding box center [144, 150] width 78 height 72
click at [175, 119] on span at bounding box center [175, 119] width 4 height 4
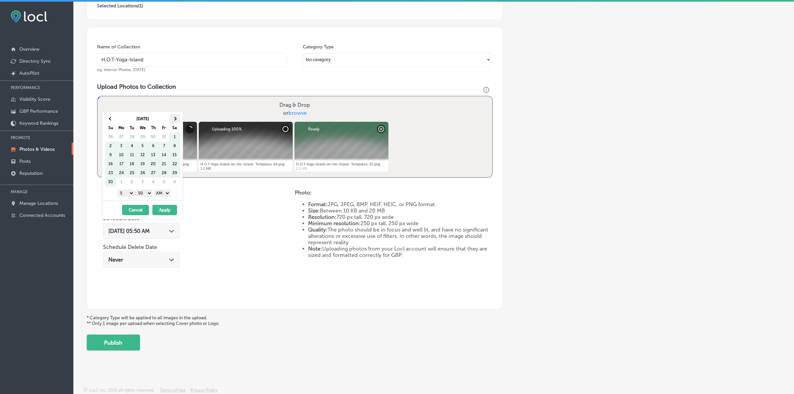
click at [176, 115] on th at bounding box center [174, 118] width 11 height 9
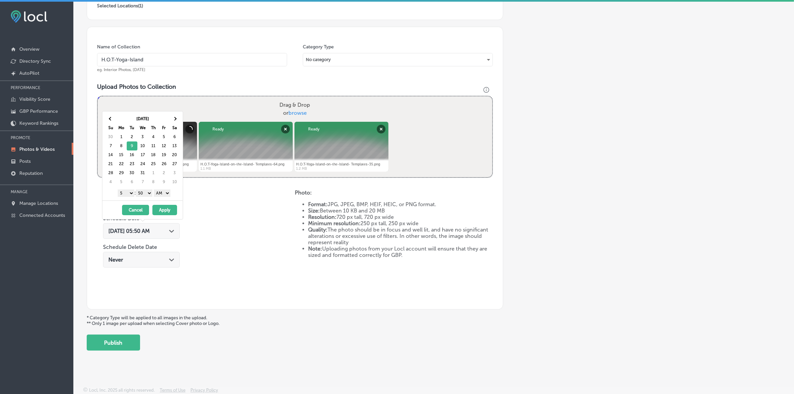
click at [127, 195] on select "1 2 3 4 5 6 7 8 9 10 11 12" at bounding box center [126, 192] width 17 height 7
click at [146, 193] on select "00 10 20 30 40 50" at bounding box center [144, 192] width 17 height 7
click at [169, 191] on select "AM PM" at bounding box center [162, 192] width 17 height 7
click at [167, 212] on button "Apply" at bounding box center [164, 210] width 25 height 10
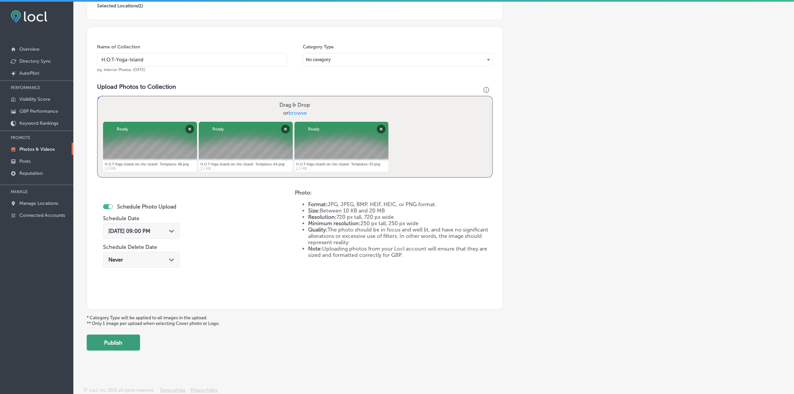
click at [124, 345] on button "Publish" at bounding box center [113, 342] width 53 height 16
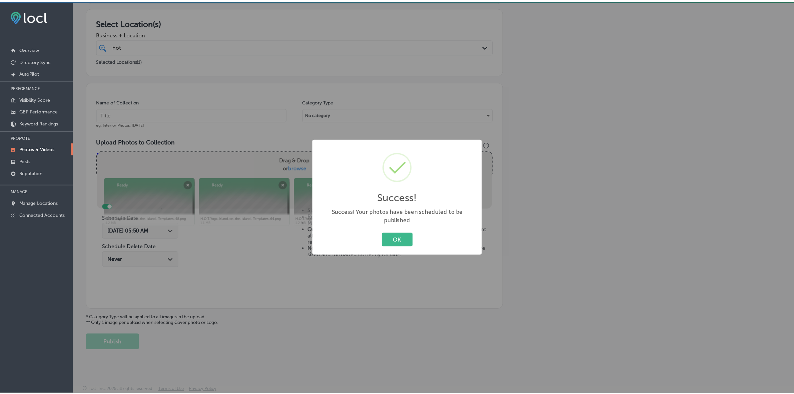
scroll to position [111, 0]
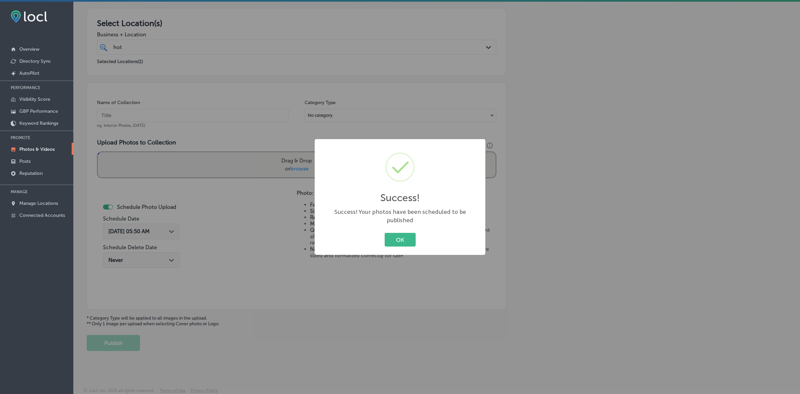
click at [385, 233] on button "OK" at bounding box center [400, 240] width 31 height 14
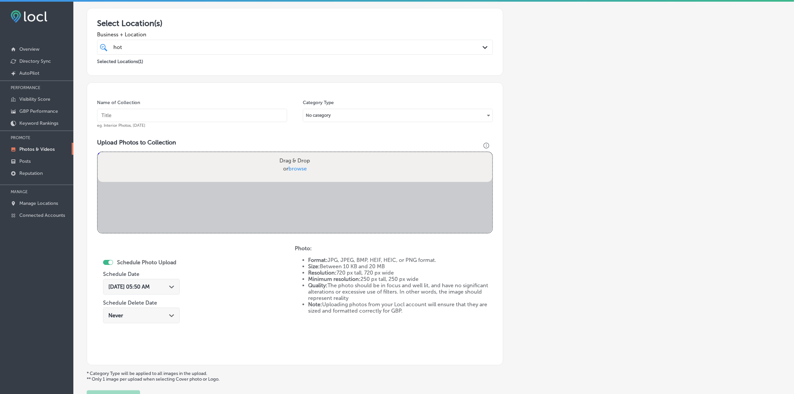
scroll to position [167, 0]
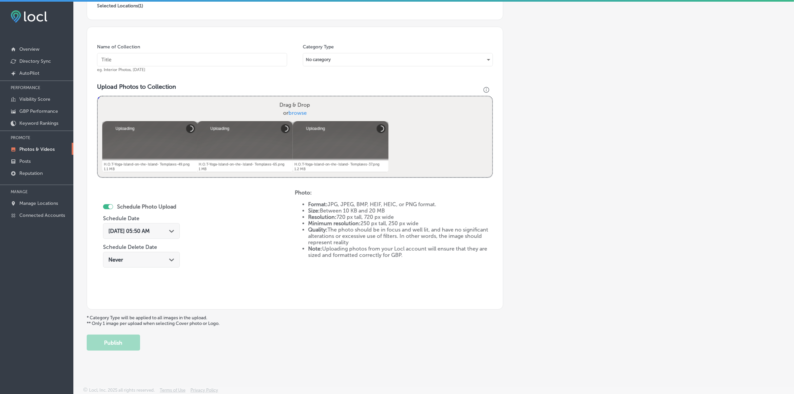
click at [245, 64] on input "text" at bounding box center [192, 59] width 190 height 13
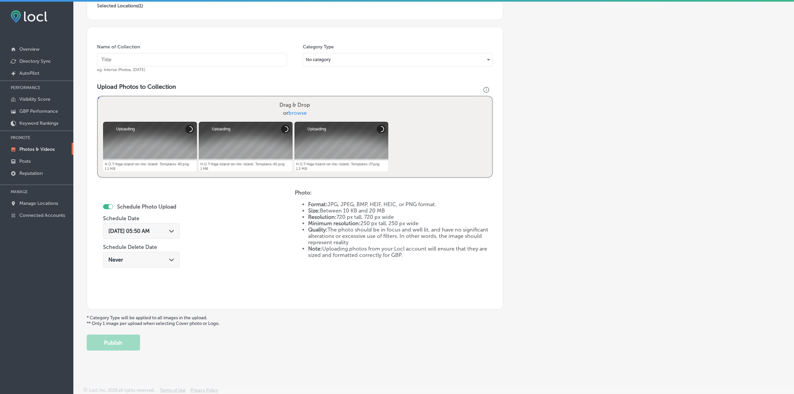
paste input "H.O.T-Yoga-Island"
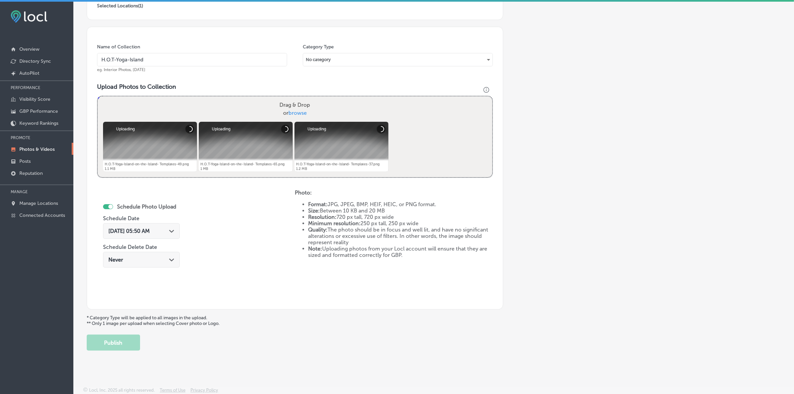
type input "H.O.T-Yoga-Island"
click at [170, 235] on div "Aug 27, 2025 05:50 AM Path Created with Sketch." at bounding box center [141, 231] width 77 height 16
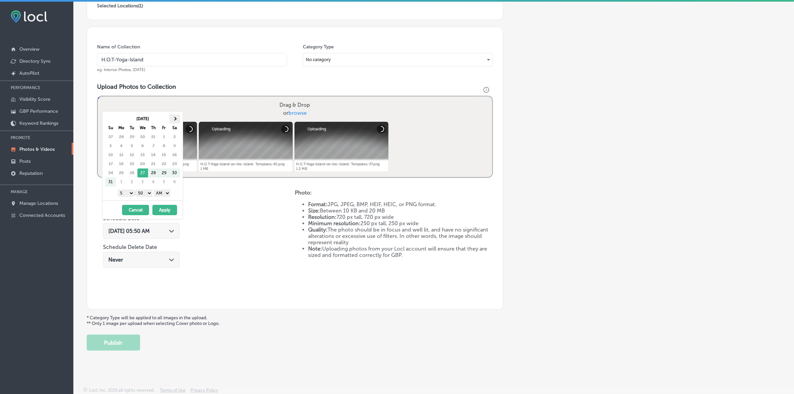
click at [175, 121] on th at bounding box center [174, 118] width 11 height 9
click at [177, 115] on th at bounding box center [174, 118] width 11 height 9
click at [124, 193] on select "1 2 3 4 5 6 7 8 9 10 11 12" at bounding box center [126, 192] width 17 height 7
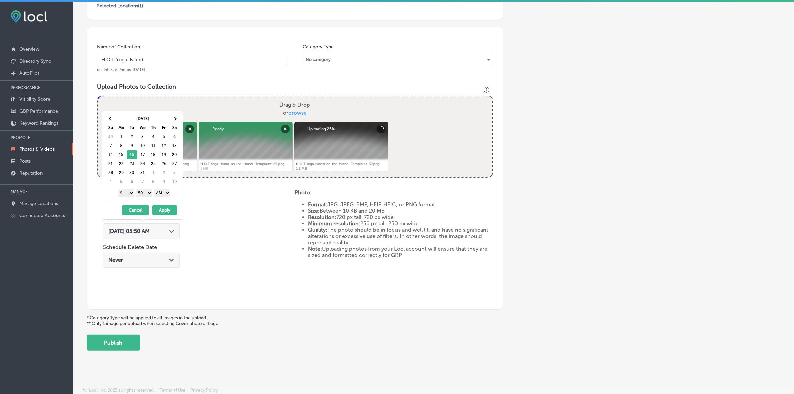
click at [145, 195] on select "00 10 20 30 40 50" at bounding box center [144, 192] width 17 height 7
click at [159, 197] on div "1 2 3 4 5 6 7 8 9 10 11 12 : 00 10 20 30 40 50 AM PM" at bounding box center [144, 193] width 78 height 10
click at [164, 193] on select "AM PM" at bounding box center [162, 192] width 17 height 7
click at [161, 210] on button "Apply" at bounding box center [164, 210] width 25 height 10
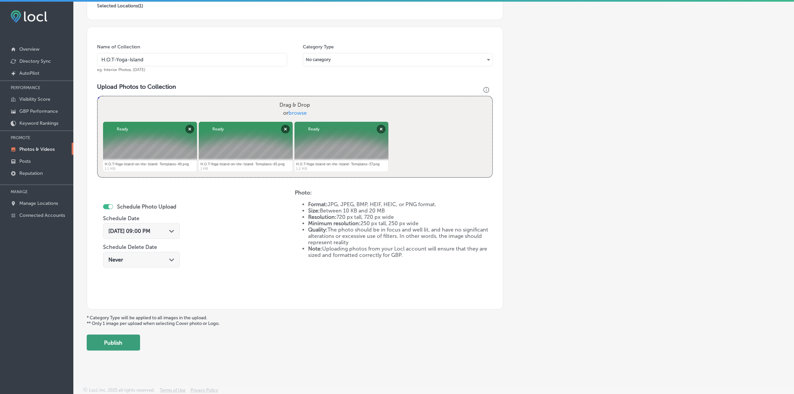
click at [131, 342] on button "Publish" at bounding box center [113, 342] width 53 height 16
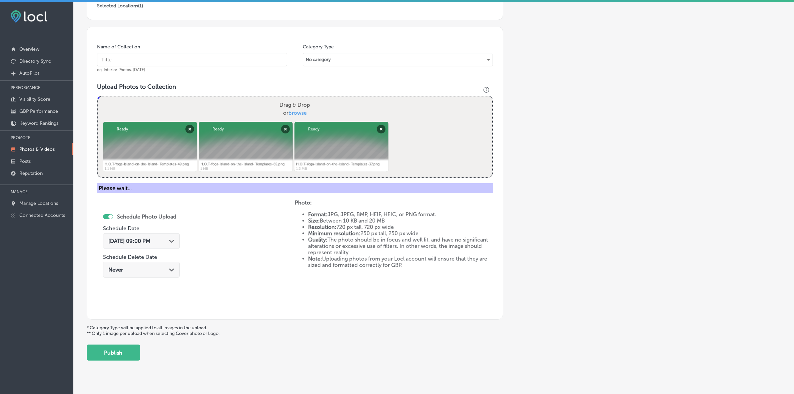
scroll to position [111, 0]
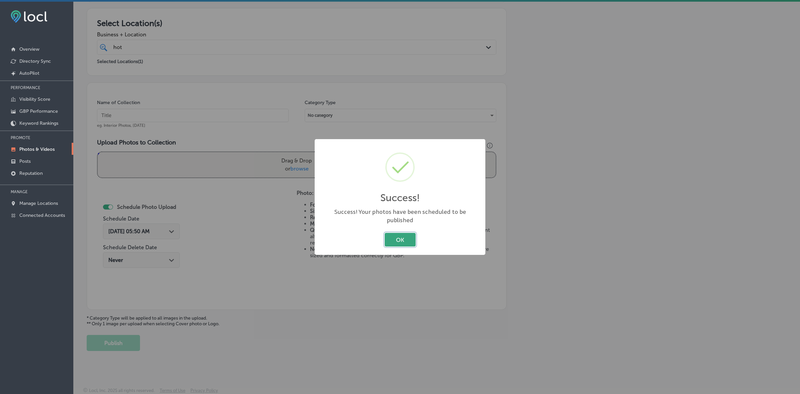
click at [397, 234] on button "OK" at bounding box center [400, 240] width 31 height 14
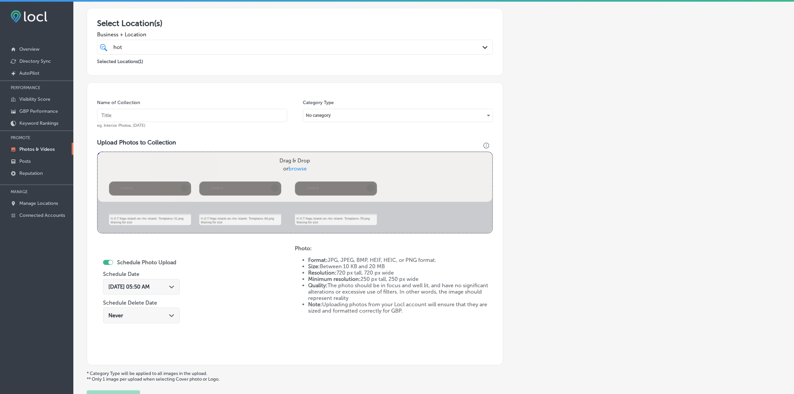
scroll to position [167, 0]
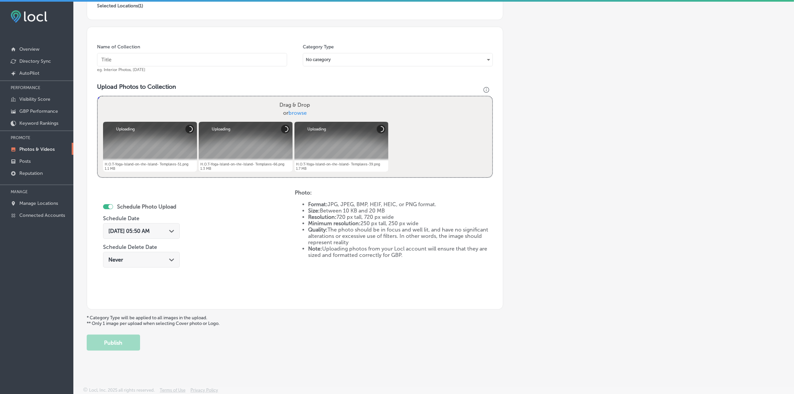
click at [224, 60] on input "text" at bounding box center [192, 59] width 190 height 13
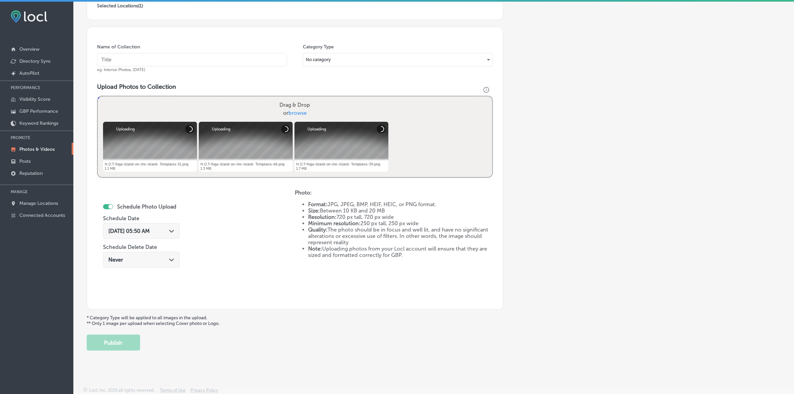
paste input "H.O.T-Yoga-Island"
type input "H.O.T-Yoga-Island"
click at [168, 232] on div "Aug 27, 2025 05:50 AM Path Created with Sketch." at bounding box center [141, 231] width 66 height 6
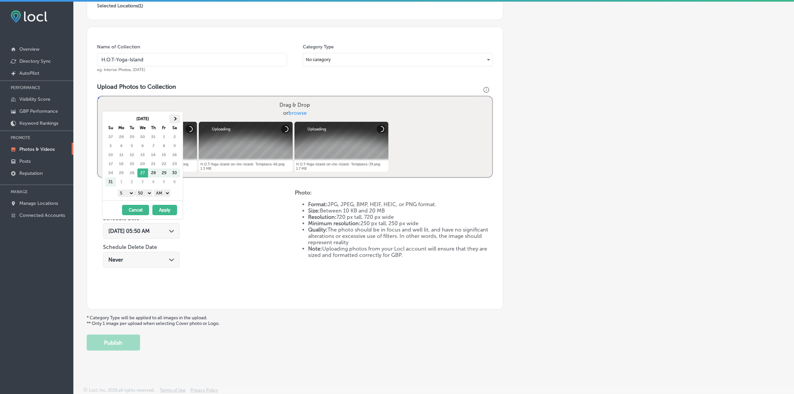
click at [172, 119] on th at bounding box center [174, 118] width 11 height 9
click at [175, 119] on span at bounding box center [175, 119] width 4 height 4
click at [129, 194] on select "1 2 3 4 5 6 7 8 9 10 11 12" at bounding box center [126, 192] width 17 height 7
click at [147, 194] on select "00 10 20 30 40 50" at bounding box center [144, 192] width 17 height 7
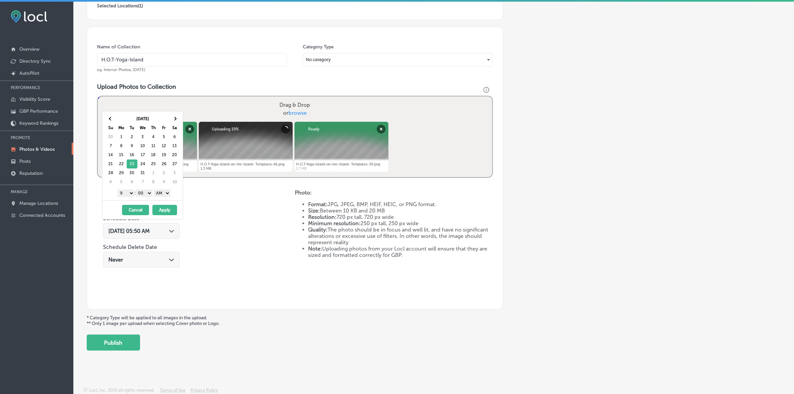
click at [160, 195] on select "AM PM" at bounding box center [162, 192] width 17 height 7
click at [162, 211] on button "Apply" at bounding box center [164, 210] width 25 height 10
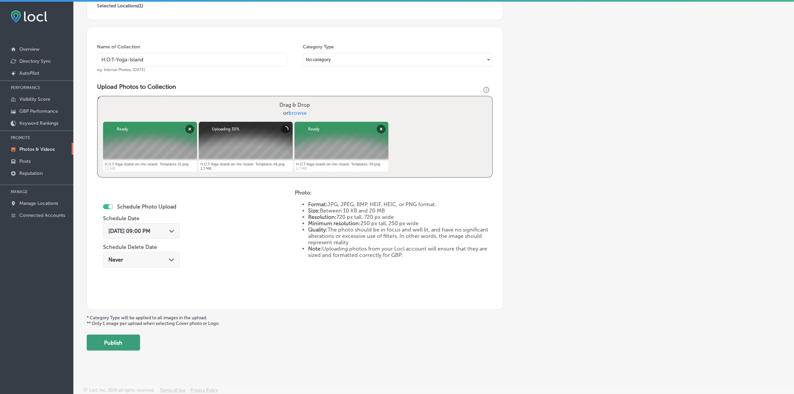
click at [131, 341] on button "Publish" at bounding box center [113, 342] width 53 height 16
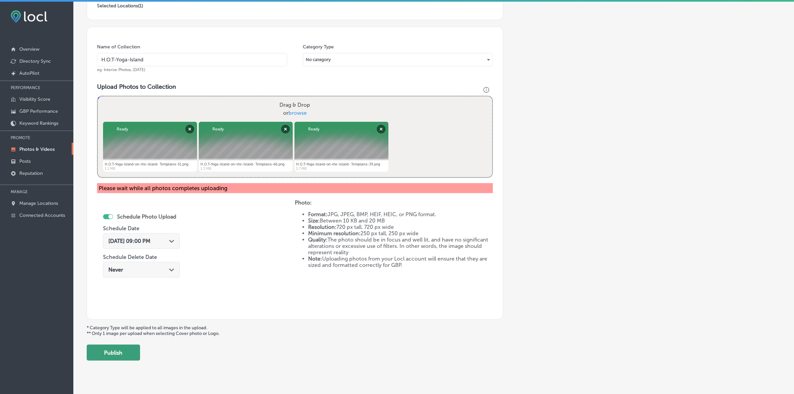
click at [132, 347] on button "Publish" at bounding box center [113, 352] width 53 height 16
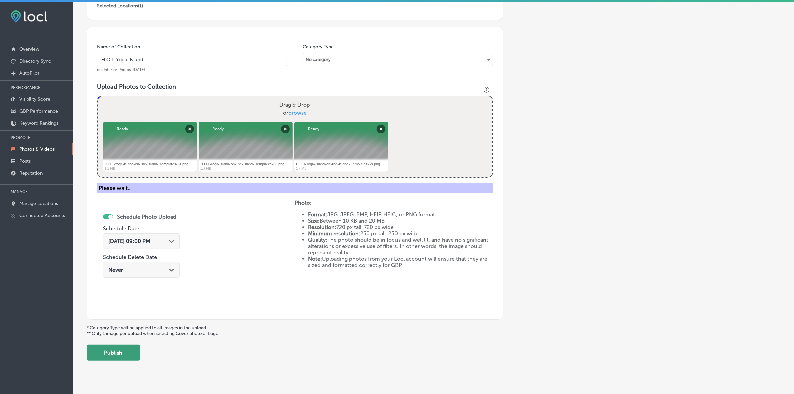
click at [117, 356] on button "Publish" at bounding box center [113, 352] width 53 height 16
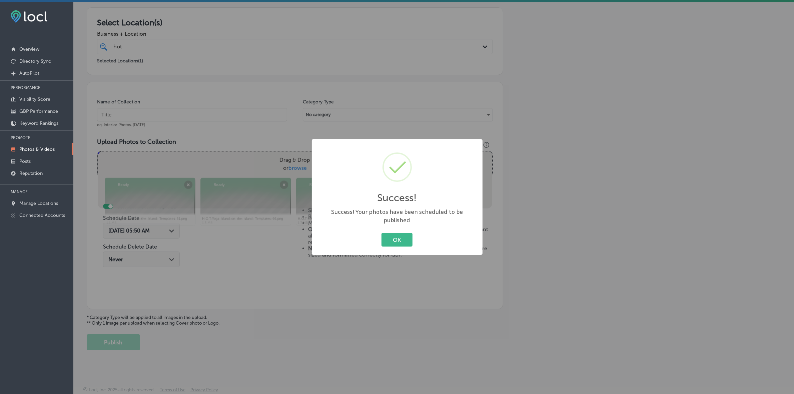
scroll to position [111, 0]
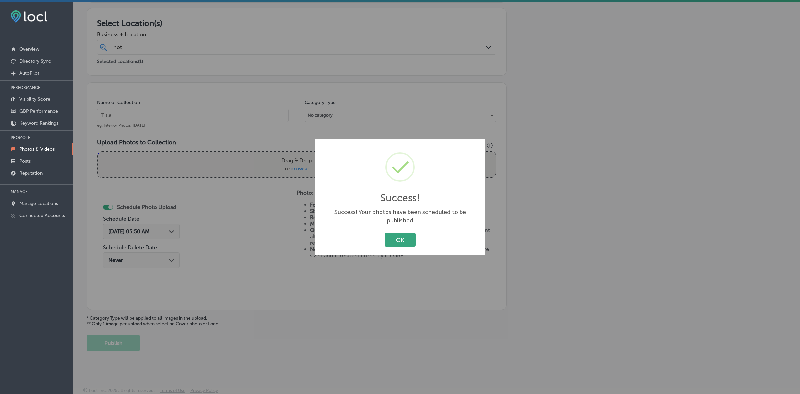
click at [394, 235] on button "OK" at bounding box center [400, 240] width 31 height 14
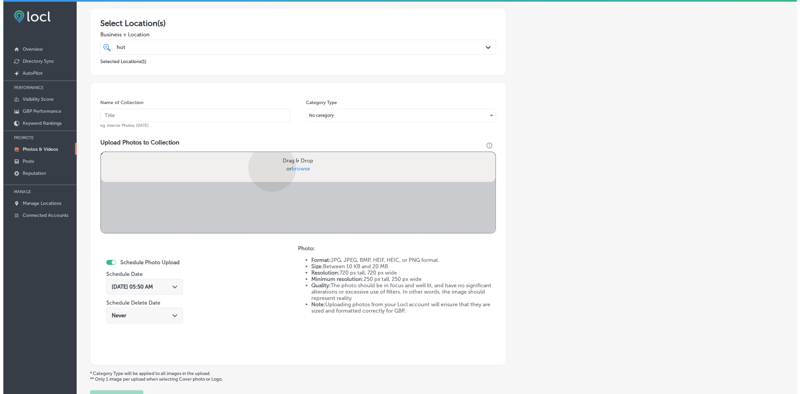
scroll to position [167, 0]
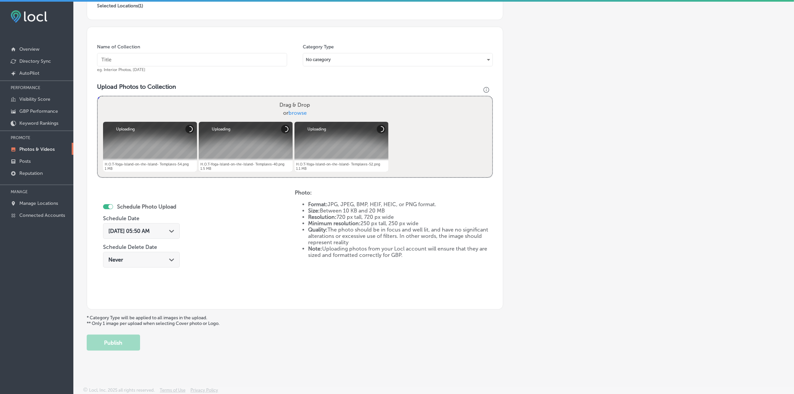
click at [257, 59] on input "text" at bounding box center [192, 59] width 190 height 13
paste input "H.O.T-Yoga-Island"
type input "H.O.T-Yoga-Island"
click at [174, 229] on div "Path Created with Sketch." at bounding box center [171, 230] width 5 height 5
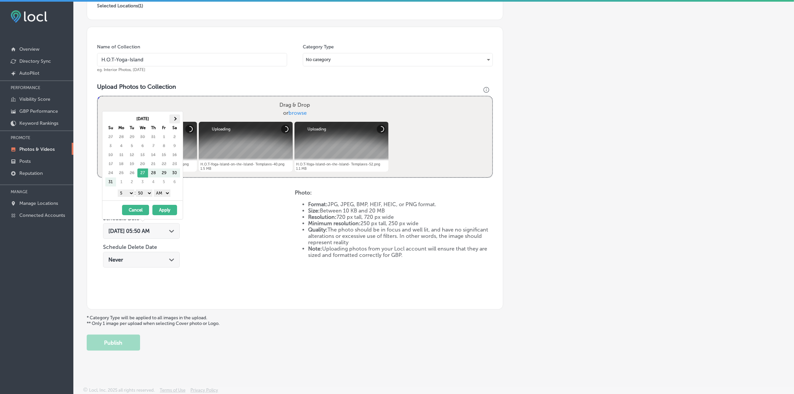
click at [174, 119] on span at bounding box center [175, 119] width 4 height 4
click at [127, 193] on select "1 2 3 4 5 6 7 8 9 10 11 12" at bounding box center [126, 192] width 17 height 7
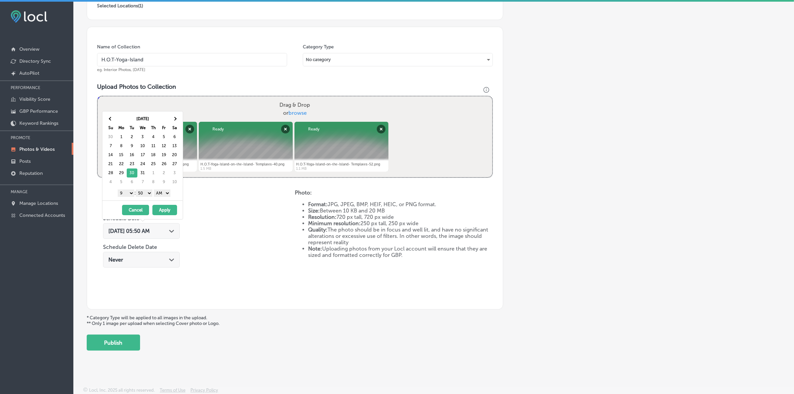
click at [147, 195] on select "00 10 20 30 40 50" at bounding box center [144, 192] width 17 height 7
drag, startPoint x: 152, startPoint y: 198, endPoint x: 168, endPoint y: 195, distance: 16.9
click at [168, 192] on select "AM PM" at bounding box center [162, 192] width 17 height 7
click at [163, 210] on button "Apply" at bounding box center [164, 210] width 25 height 10
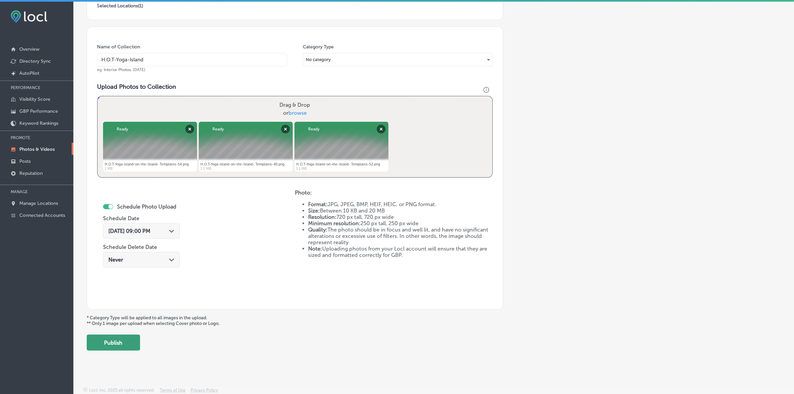
click at [130, 345] on button "Publish" at bounding box center [113, 342] width 53 height 16
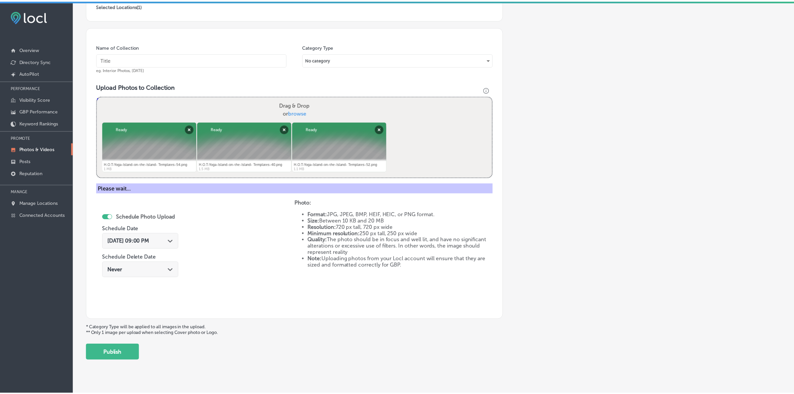
scroll to position [111, 0]
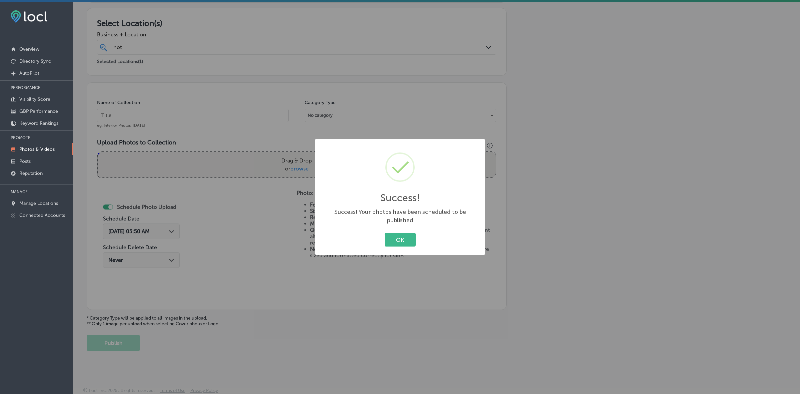
click at [385, 233] on button "OK" at bounding box center [400, 240] width 31 height 14
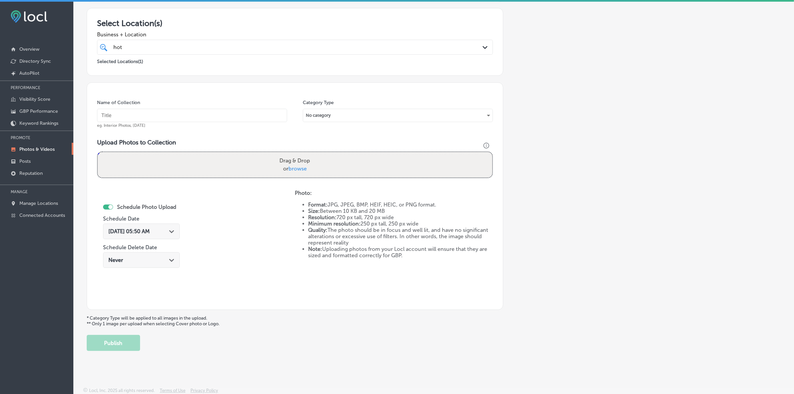
click at [36, 147] on link "Photos & Videos" at bounding box center [36, 149] width 73 height 12
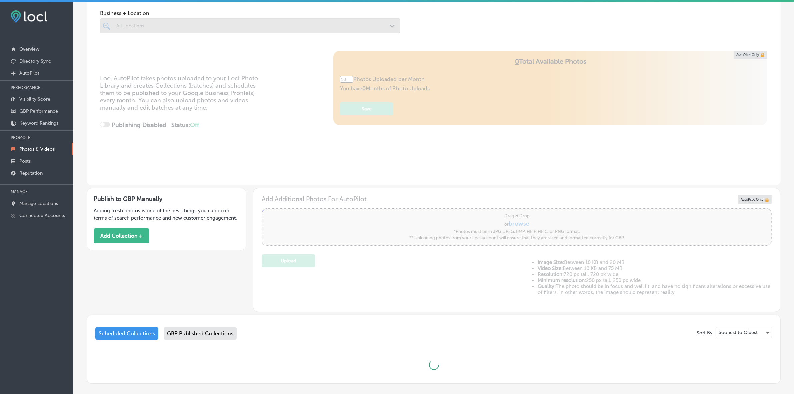
scroll to position [70, 0]
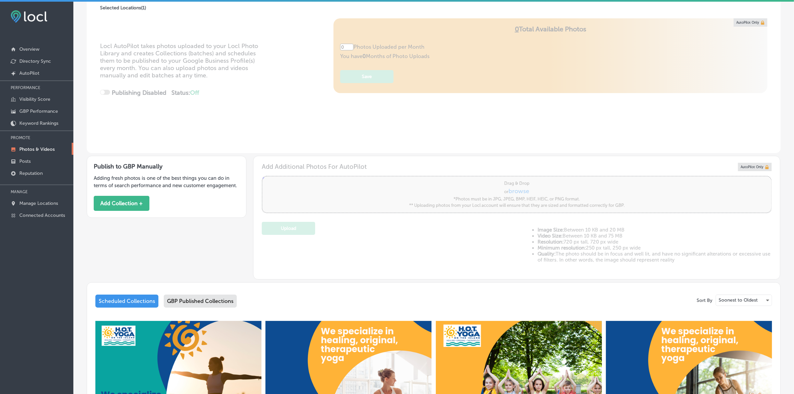
type input "5"
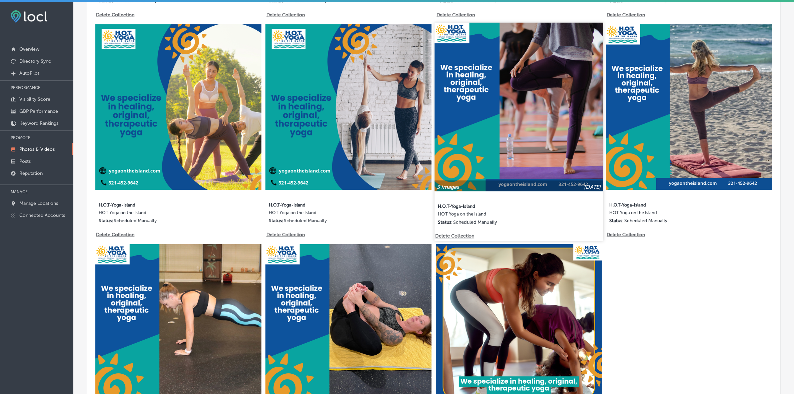
scroll to position [1026, 0]
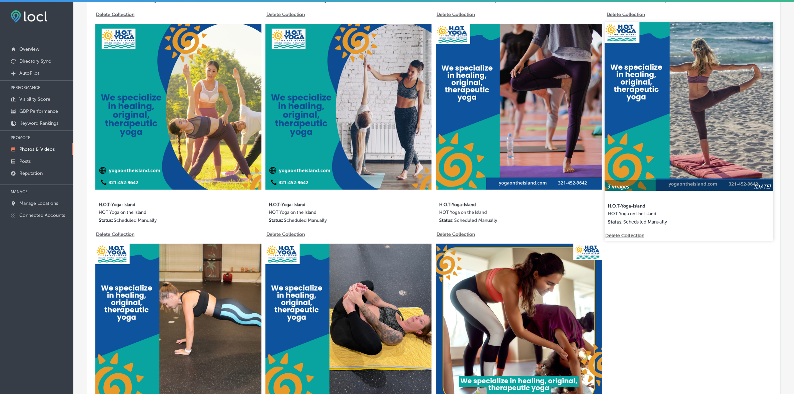
click at [645, 110] on img at bounding box center [689, 106] width 168 height 168
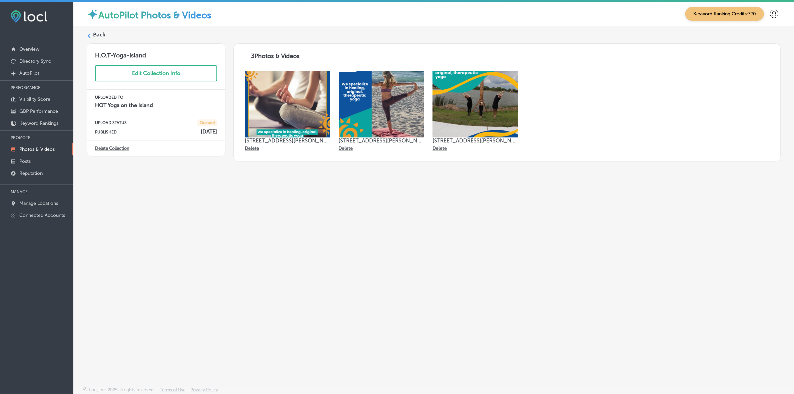
click at [92, 36] on div "Back" at bounding box center [434, 37] width 694 height 12
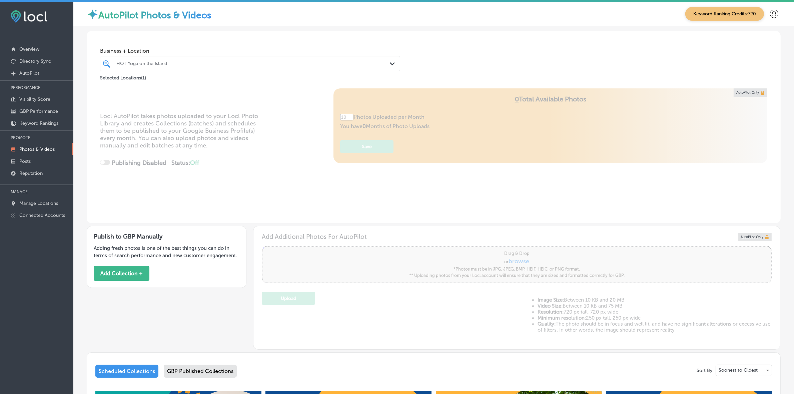
type input "5"
click at [38, 202] on link "Manage Locations" at bounding box center [36, 203] width 73 height 12
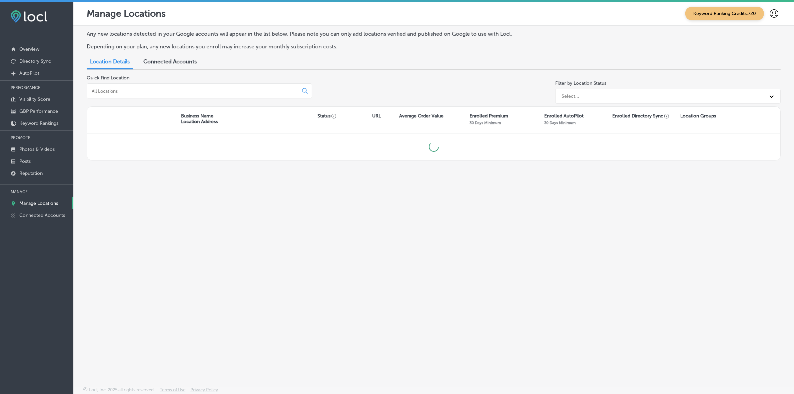
click at [151, 92] on input at bounding box center [194, 91] width 206 height 6
click at [97, 89] on input "seacape" at bounding box center [194, 91] width 206 height 6
click at [99, 92] on input "seacape" at bounding box center [194, 91] width 206 height 6
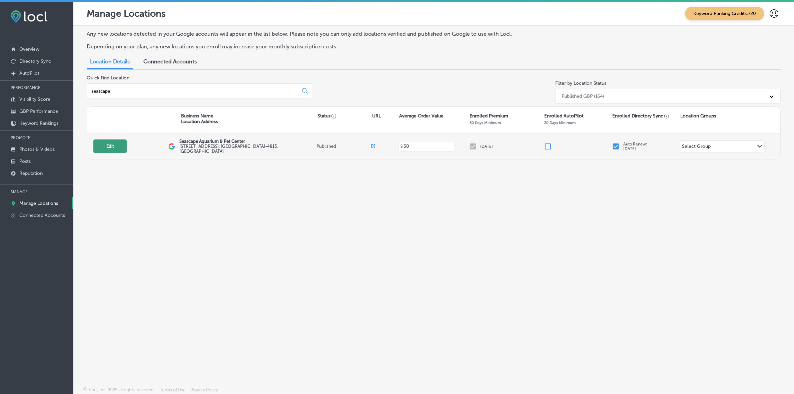
type input "seascape"
click at [104, 146] on button "Edit" at bounding box center [109, 146] width 33 height 14
select select "US"
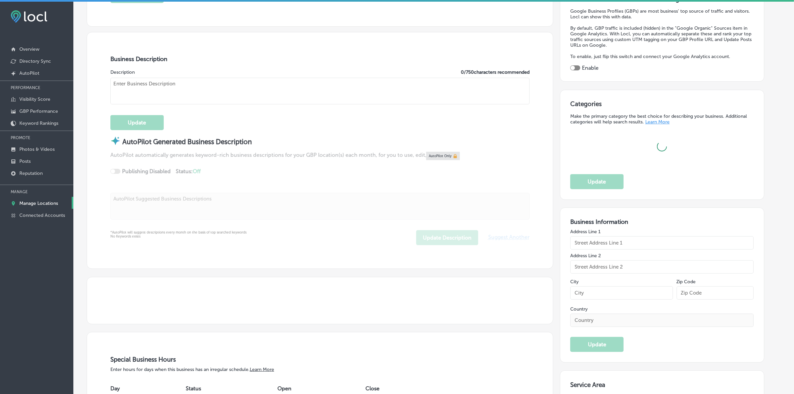
scroll to position [208, 0]
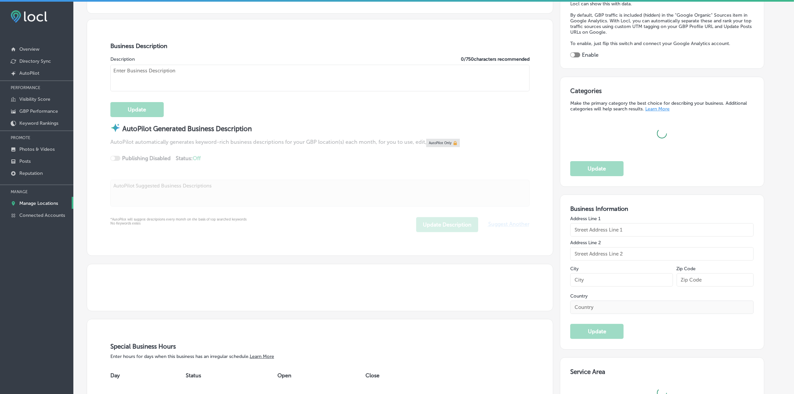
type input "Seascape Aquarium & Pet Center"
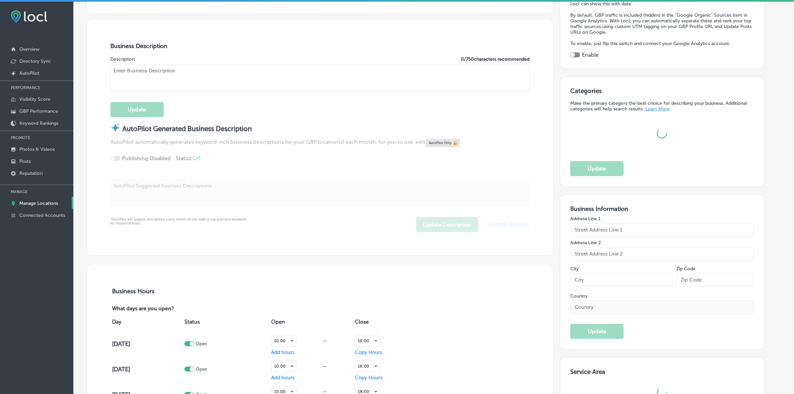
type input "[STREET_ADDRESS]"
type input "[GEOGRAPHIC_DATA]"
type input "34231-4813"
type input "US"
type input "https://seascapeaquarium.com/"
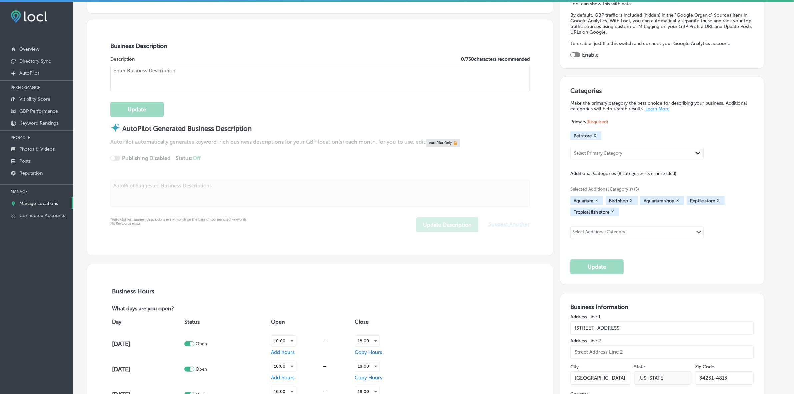
checkbox input "true"
type textarea "Seascape Aquarium & Pet Center, located at 2162 Gulf Gate Dr, Sarasota, FL, has…"
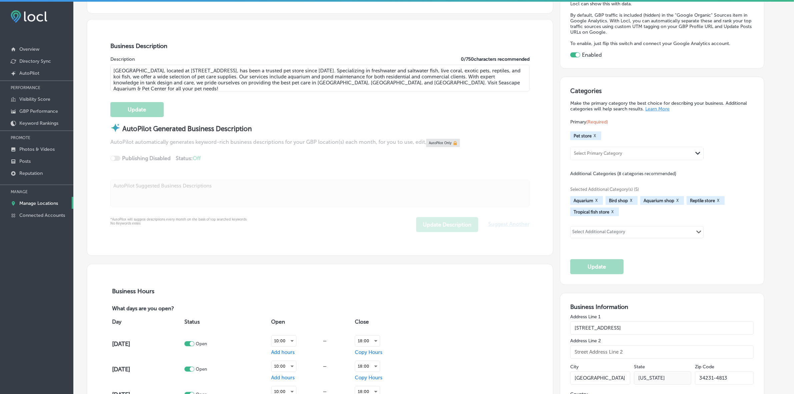
type input "+1 941 922 0914"
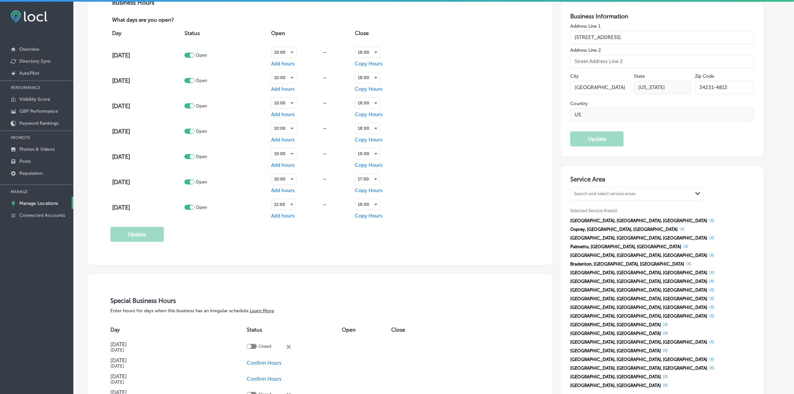
scroll to position [500, 0]
click at [31, 152] on p "Photos & Videos" at bounding box center [36, 149] width 35 height 6
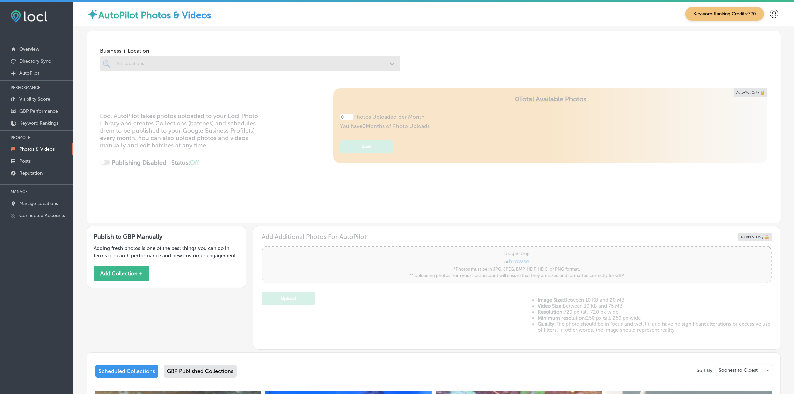
type input "5"
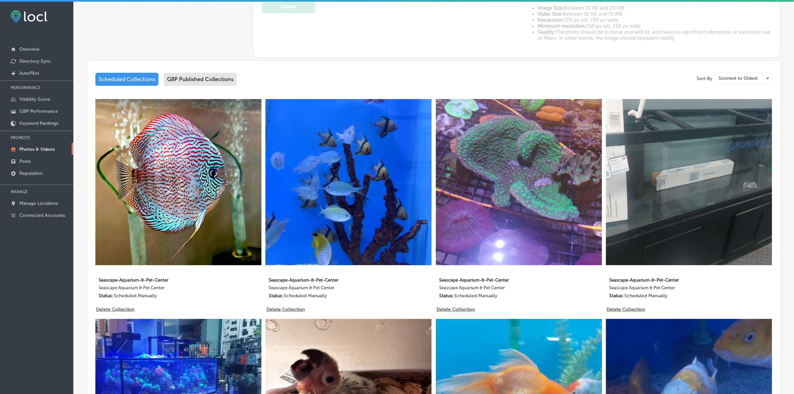
click at [202, 76] on div "GBP Published Collections" at bounding box center [200, 79] width 73 height 13
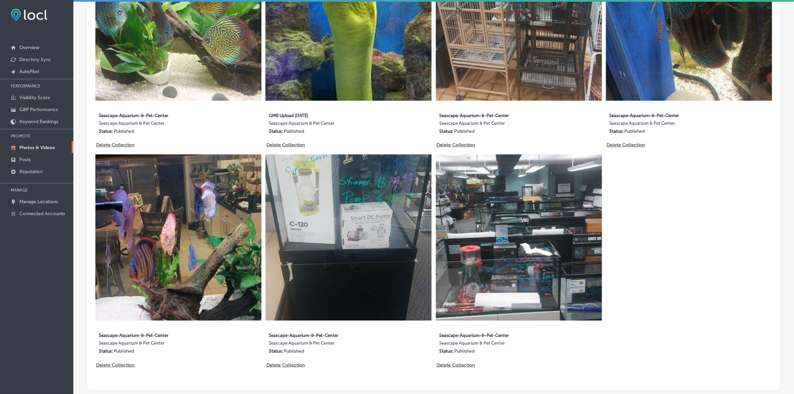
scroll to position [494, 0]
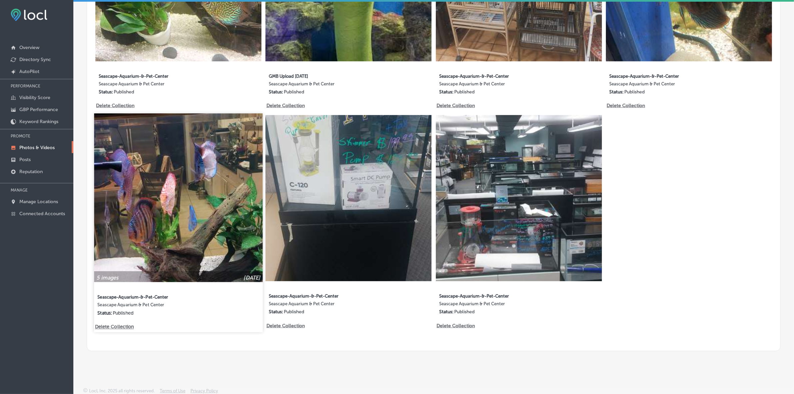
click at [206, 218] on img at bounding box center [178, 197] width 168 height 168
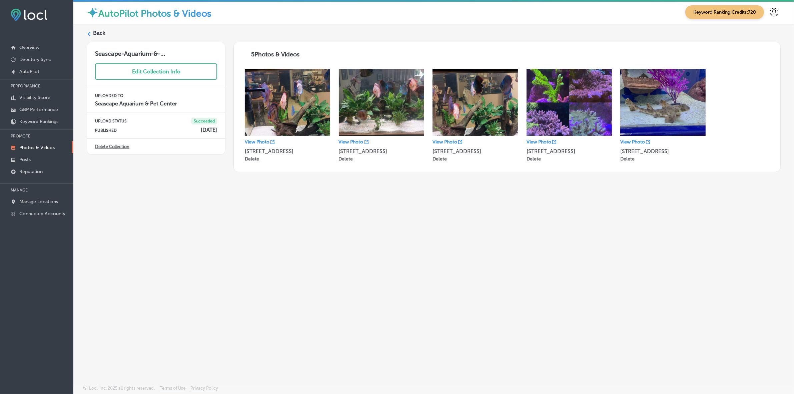
click at [90, 36] on polygon at bounding box center [89, 34] width 3 height 5
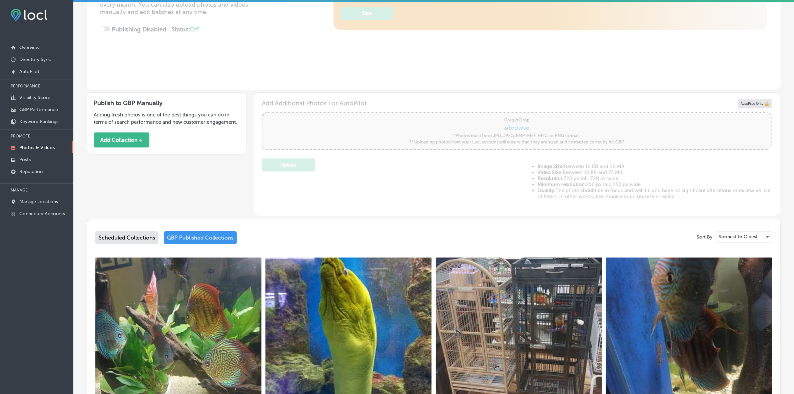
type input "5"
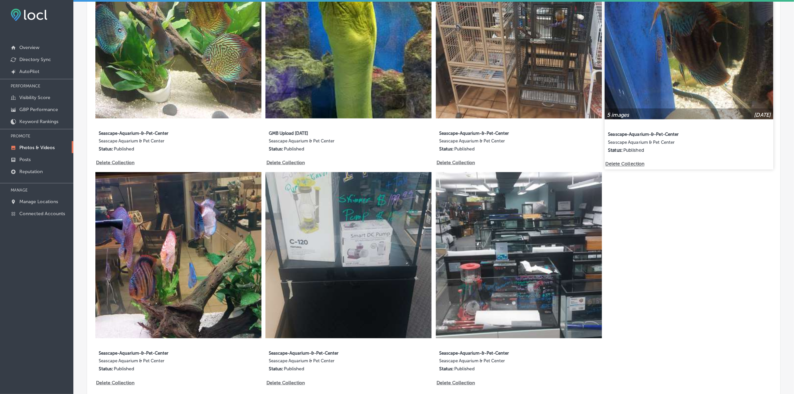
scroll to position [369, 0]
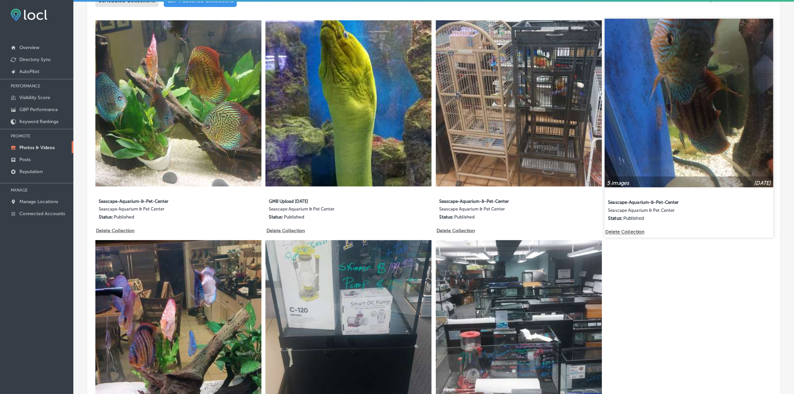
click at [700, 115] on img at bounding box center [689, 103] width 168 height 168
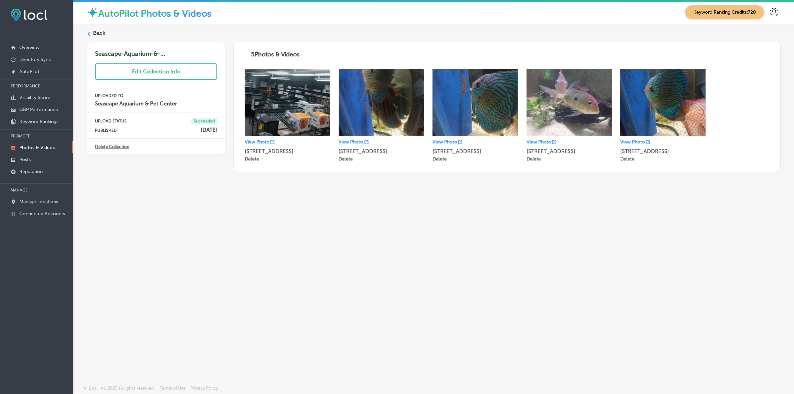
click at [88, 36] on icon at bounding box center [89, 34] width 5 height 5
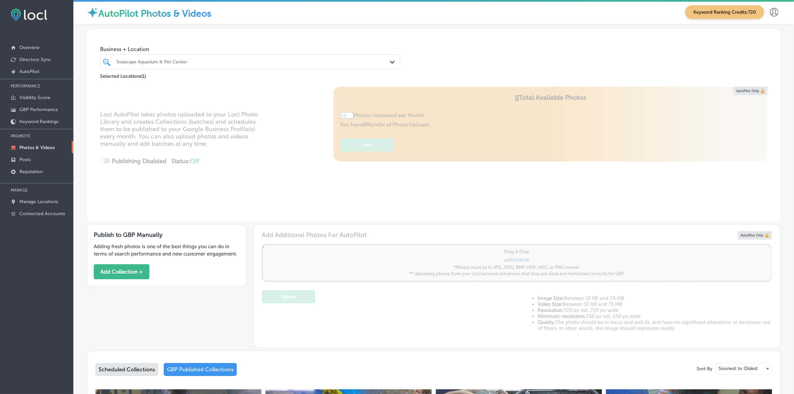
type input "5"
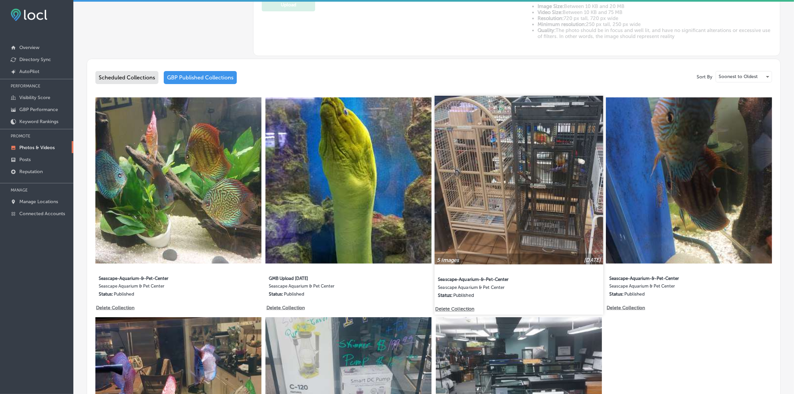
click at [507, 152] on img at bounding box center [518, 180] width 168 height 168
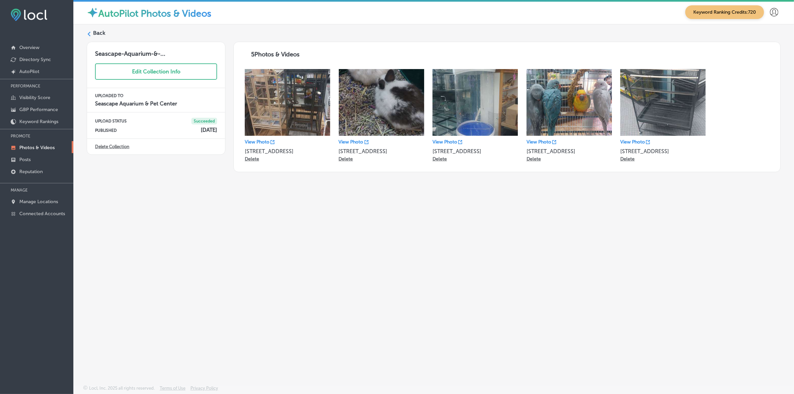
click at [89, 36] on polygon at bounding box center [89, 34] width 3 height 5
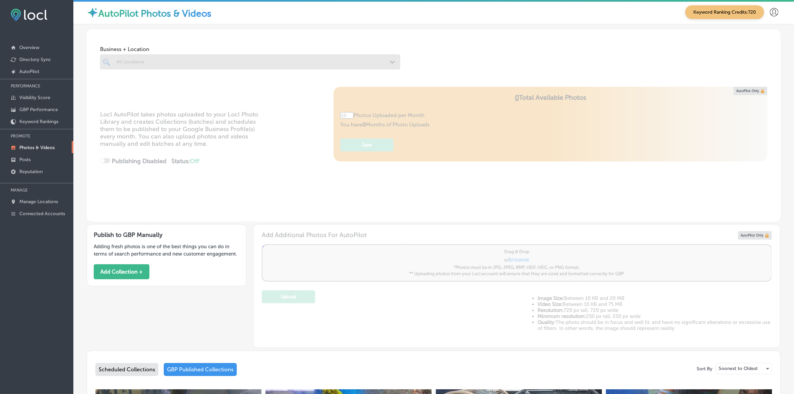
type input "5"
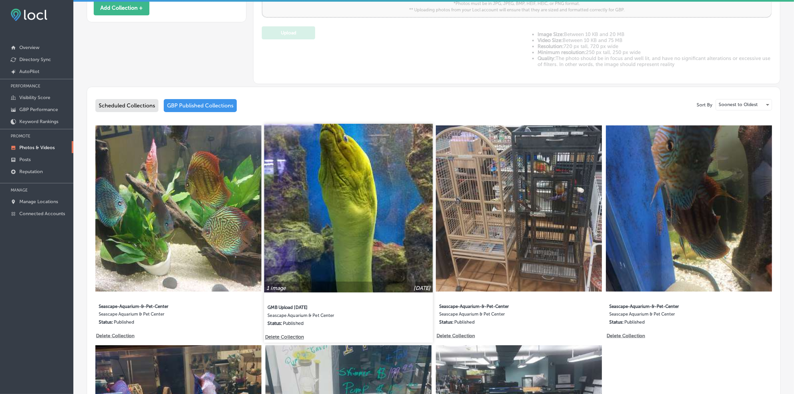
scroll to position [292, 0]
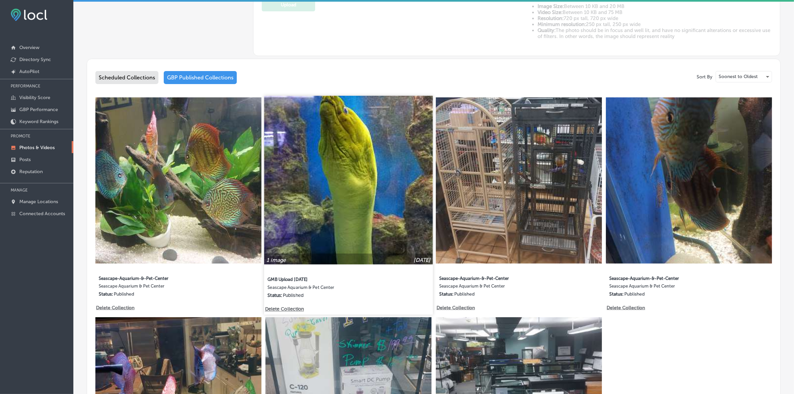
click at [363, 193] on img at bounding box center [348, 180] width 168 height 168
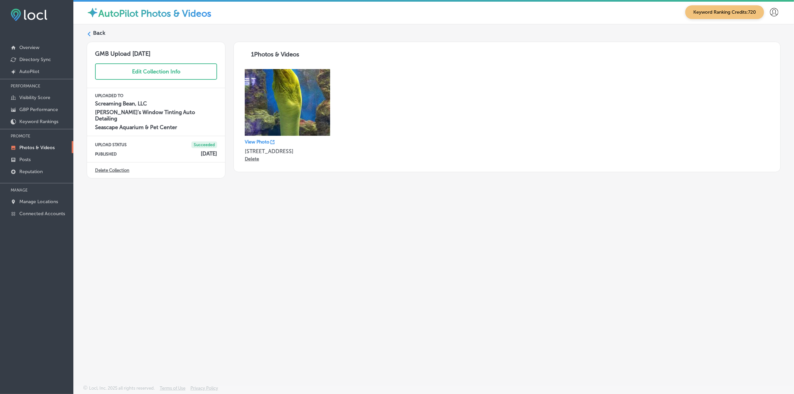
click at [90, 30] on div "Back" at bounding box center [434, 35] width 694 height 12
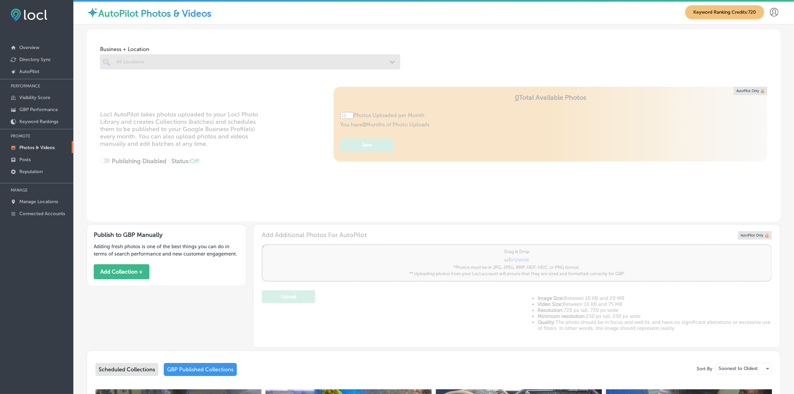
type input "5"
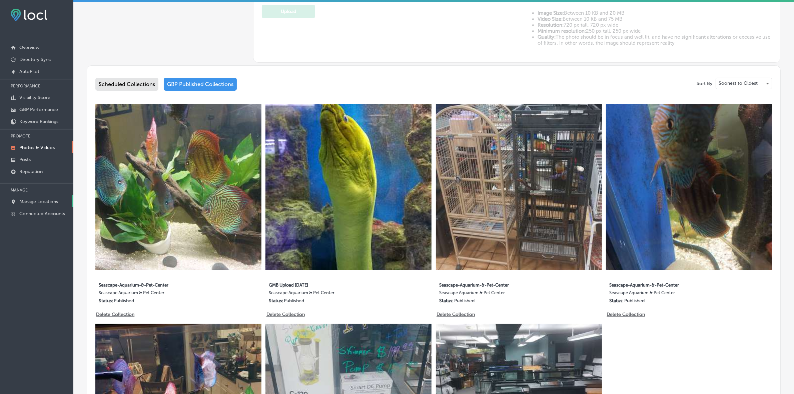
scroll to position [292, 0]
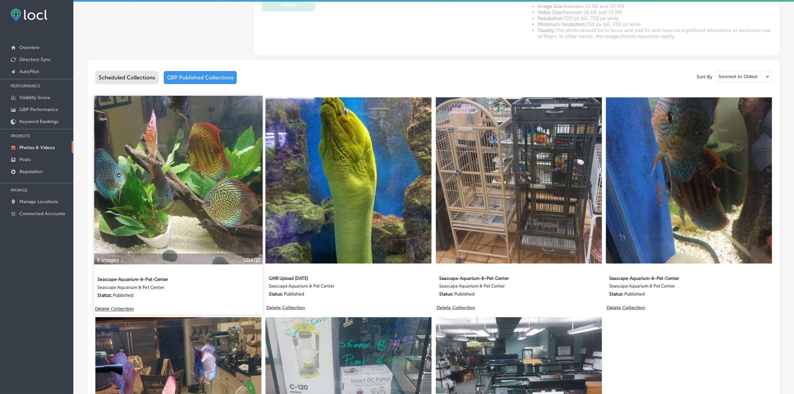
click at [139, 201] on img at bounding box center [178, 180] width 168 height 168
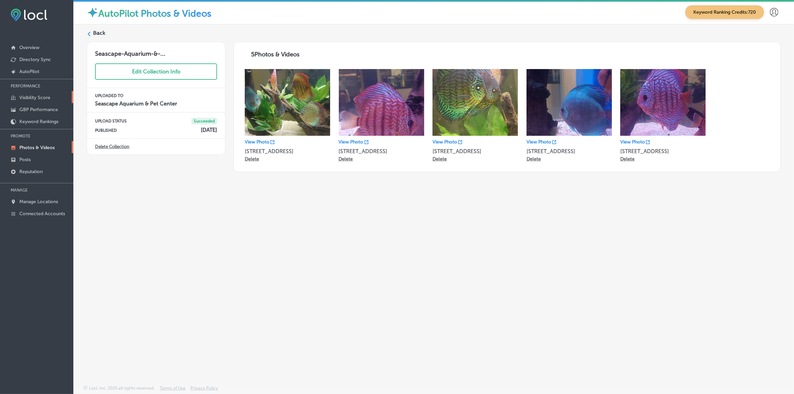
click at [37, 97] on p "Visibility Score" at bounding box center [34, 98] width 31 height 6
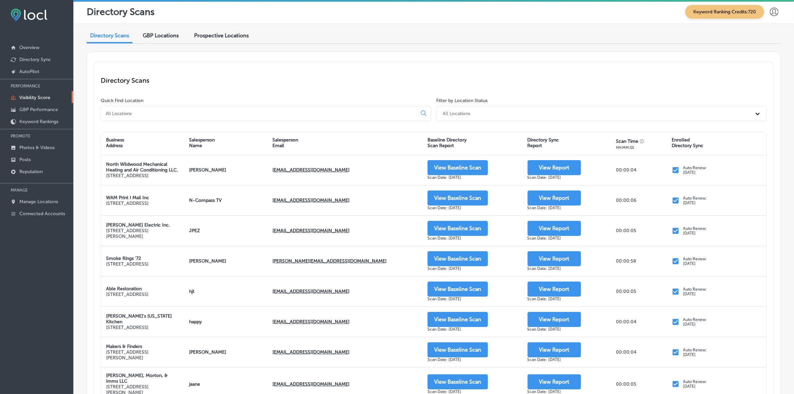
click at [151, 114] on input at bounding box center [260, 113] width 310 height 6
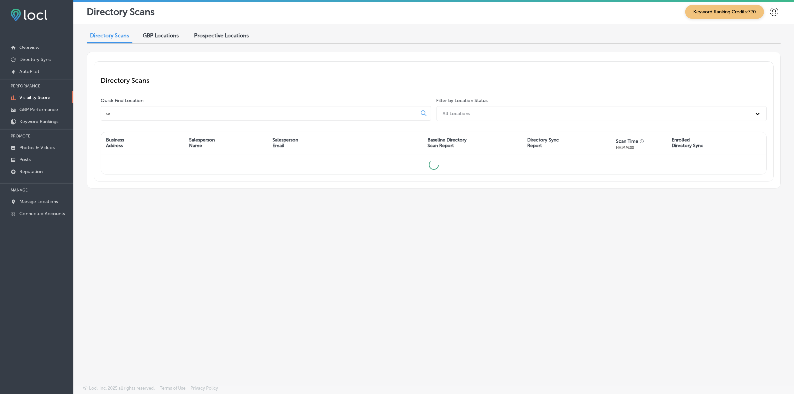
type input "s"
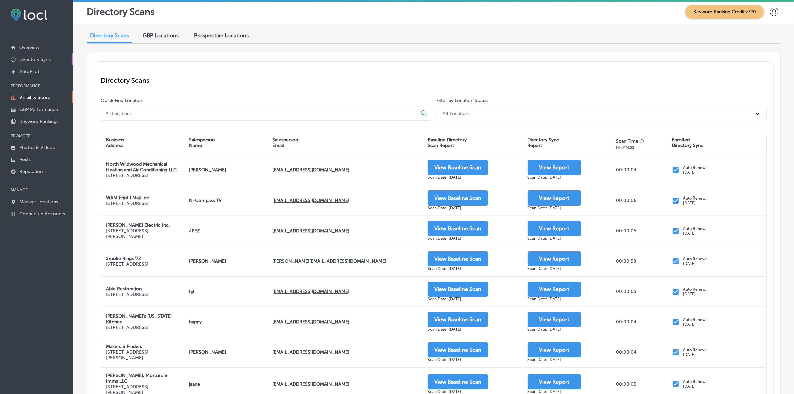
click at [28, 57] on p "Directory Sync" at bounding box center [35, 60] width 32 height 6
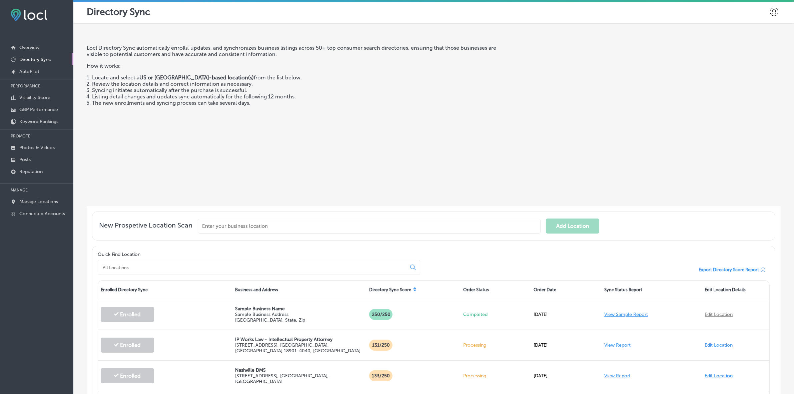
click at [145, 269] on input at bounding box center [253, 267] width 303 height 6
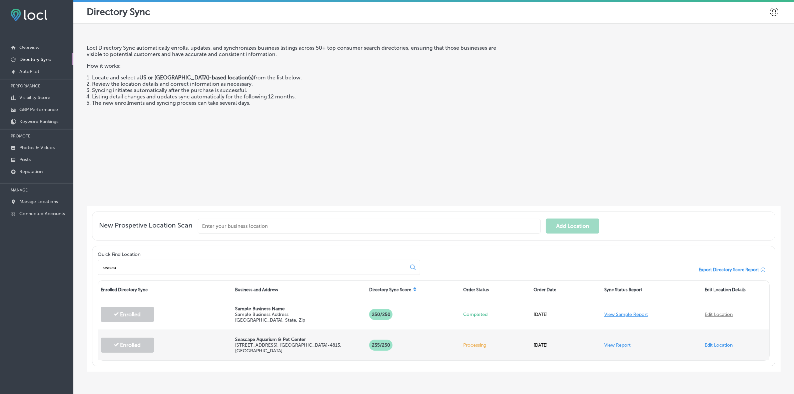
type input "seasca"
click at [616, 344] on link "View Report" at bounding box center [617, 345] width 26 height 6
